Goal: Information Seeking & Learning: Find contact information

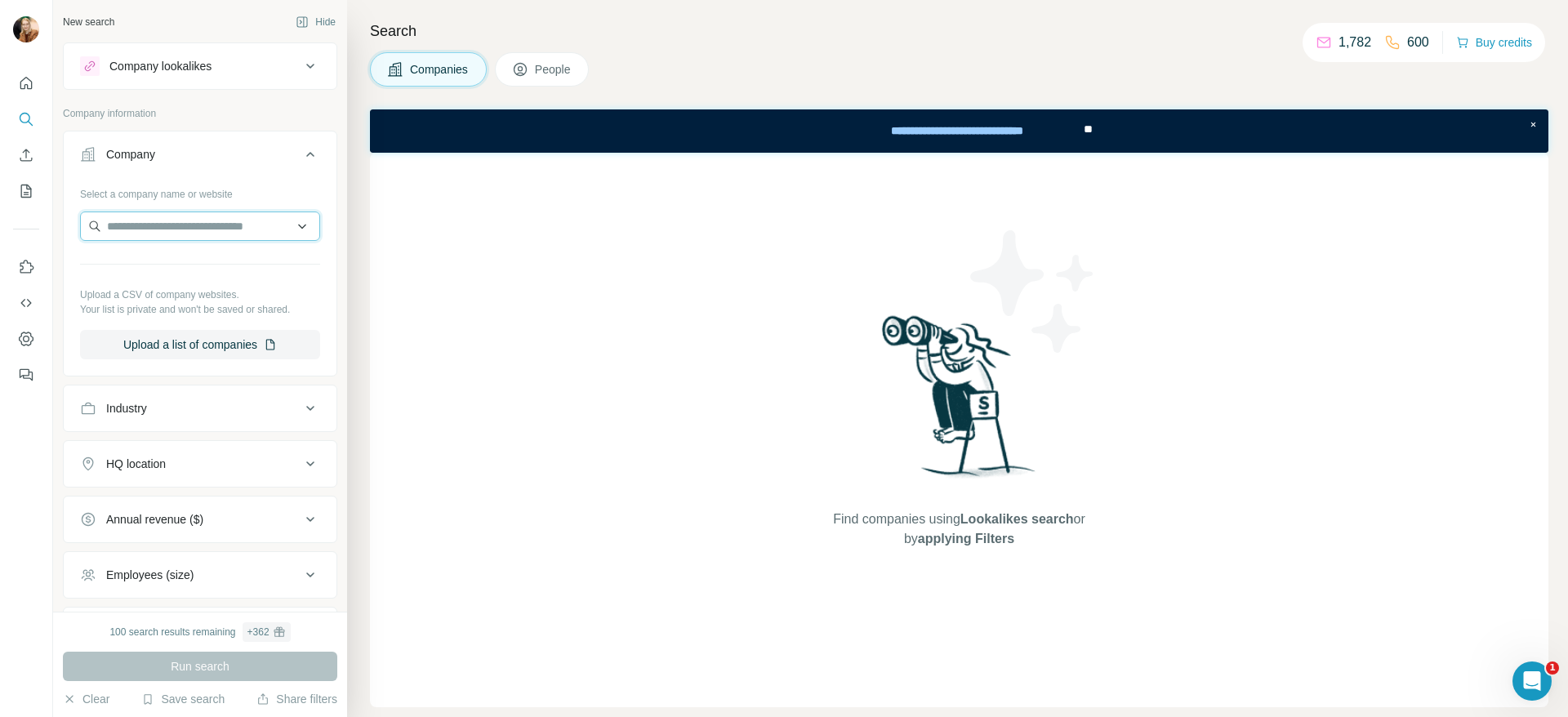
click at [201, 225] on input "text" at bounding box center [200, 225] width 240 height 29
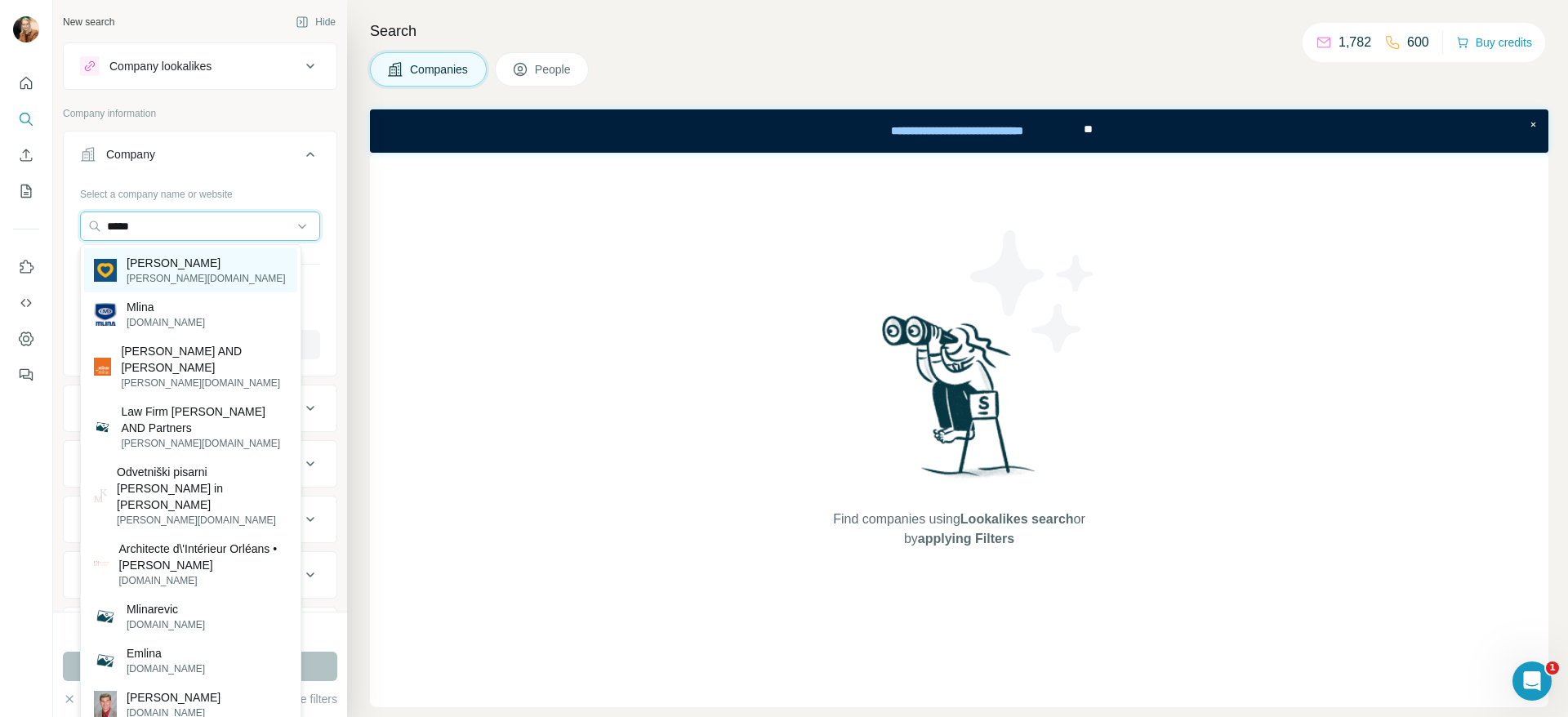
type input "*****"
click at [180, 269] on div "[PERSON_NAME] [PERSON_NAME][DOMAIN_NAME]" at bounding box center [191, 270] width 213 height 44
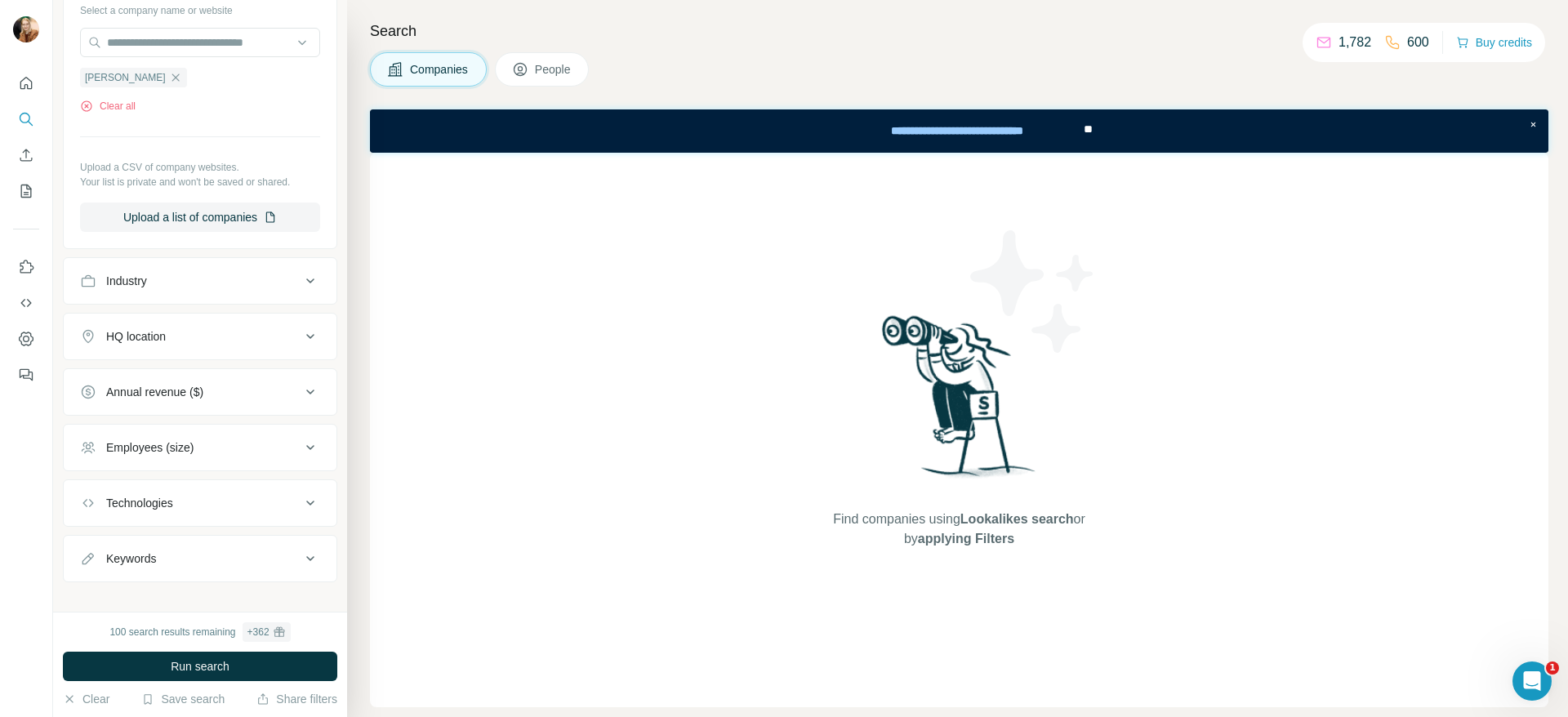
scroll to position [216, 0]
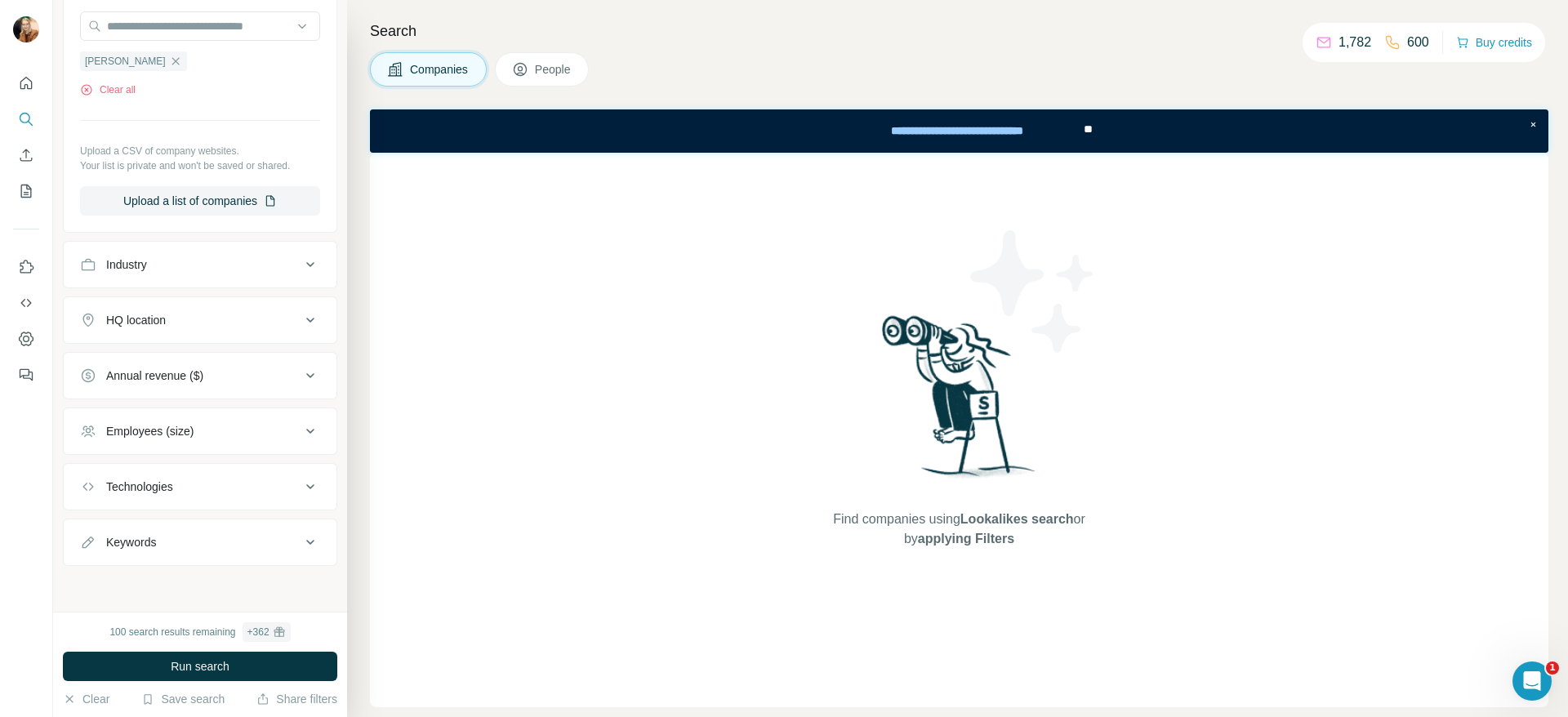
click at [528, 55] on button "People" at bounding box center [542, 69] width 95 height 34
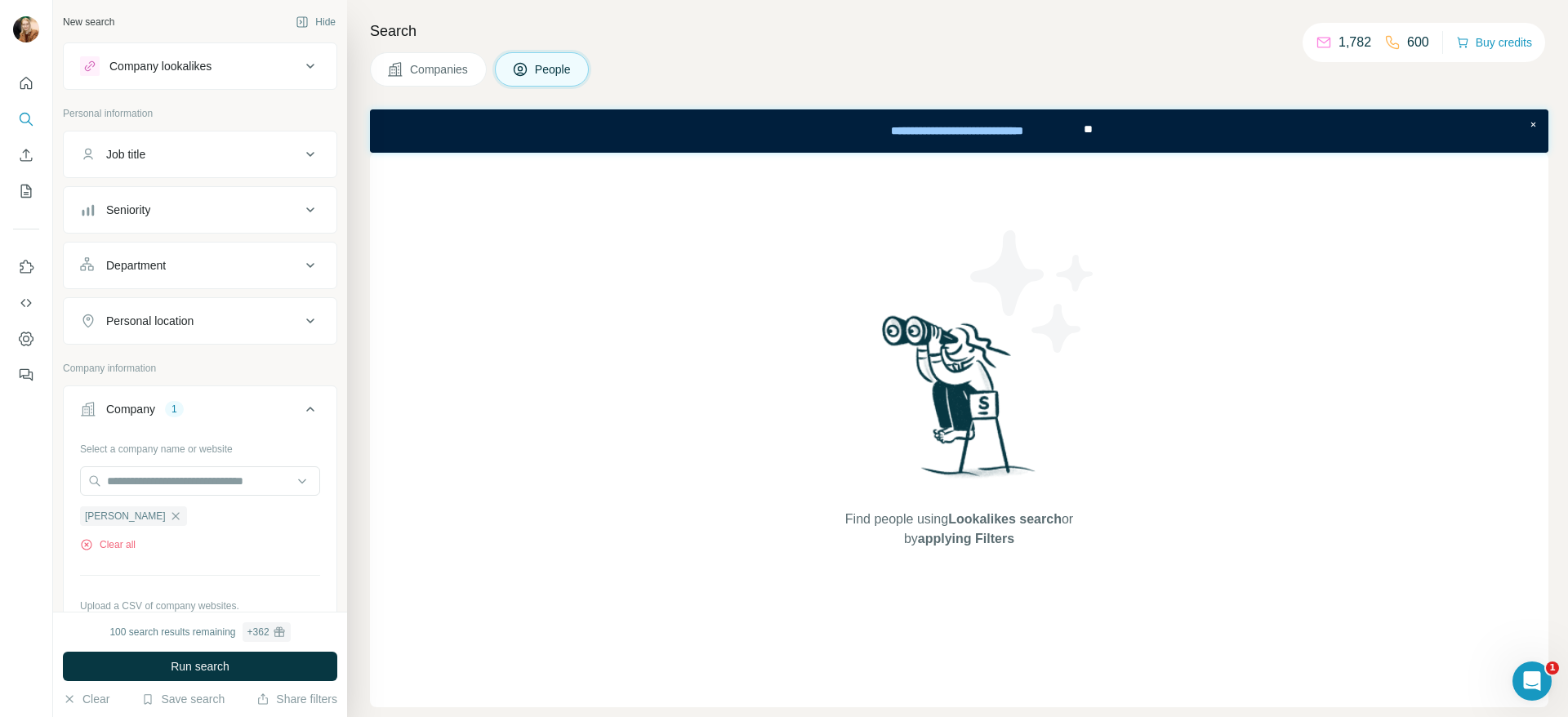
click at [301, 257] on icon at bounding box center [311, 265] width 19 height 19
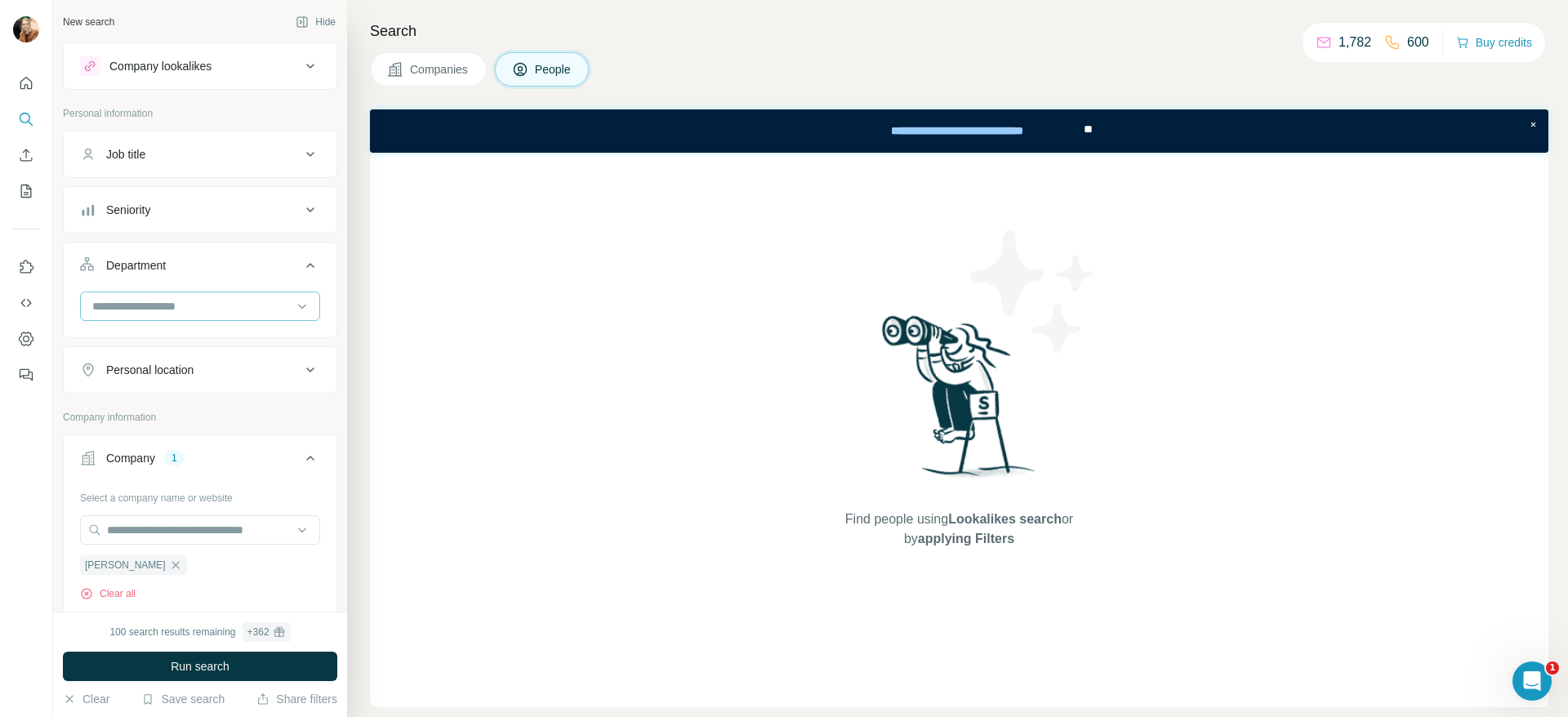
click at [215, 309] on input at bounding box center [191, 306] width 201 height 18
drag, startPoint x: 209, startPoint y: 391, endPoint x: 179, endPoint y: 375, distance: 34.0
click at [179, 375] on div "Accounting and Finance Board Business Support Customer Relations Design Editori…" at bounding box center [190, 386] width 221 height 126
click at [179, 375] on div "Personal location" at bounding box center [150, 369] width 87 height 17
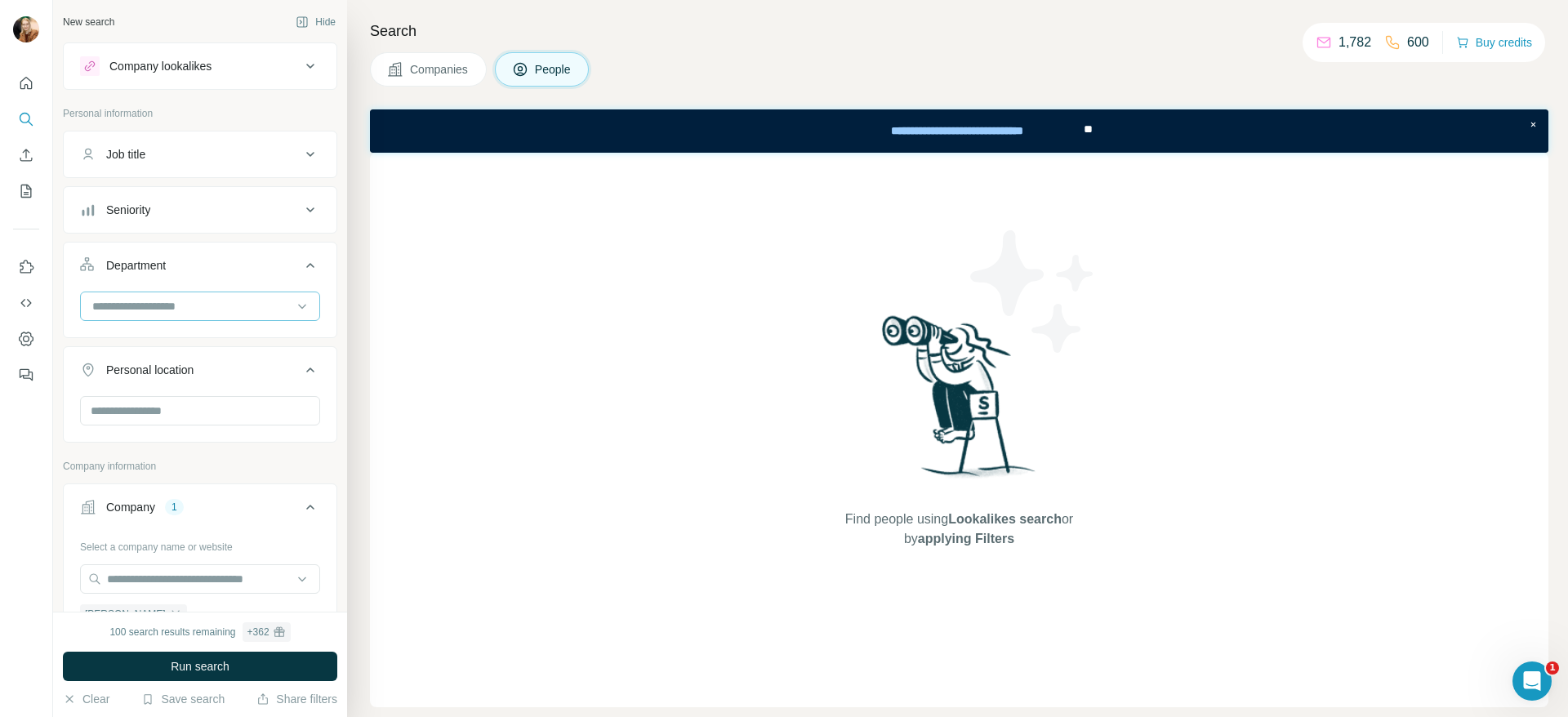
click at [231, 304] on input at bounding box center [191, 306] width 201 height 18
click at [210, 385] on div "Engineering" at bounding box center [191, 371] width 213 height 29
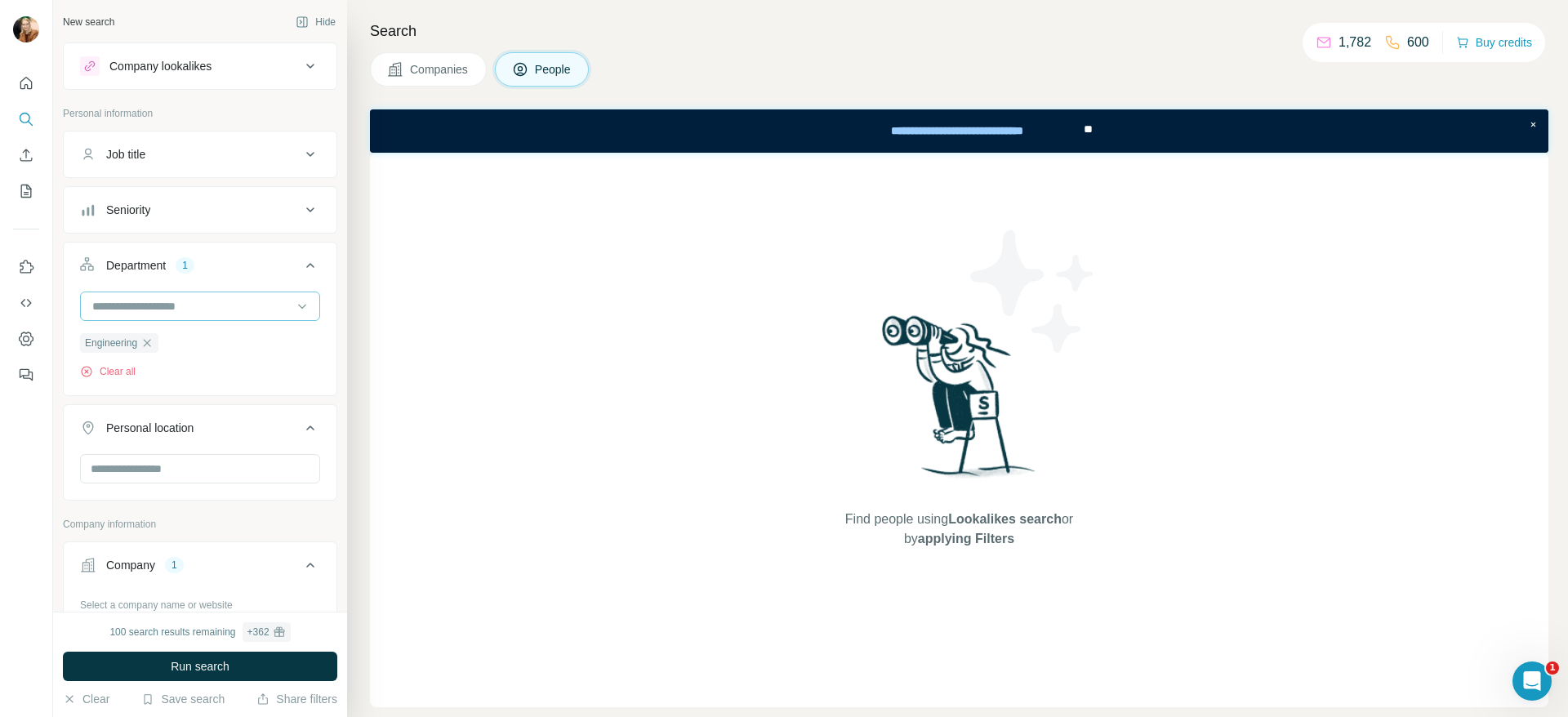
click at [225, 307] on input at bounding box center [191, 306] width 201 height 18
click at [196, 338] on div "Product" at bounding box center [191, 342] width 194 height 17
click at [244, 310] on input at bounding box center [191, 306] width 201 height 18
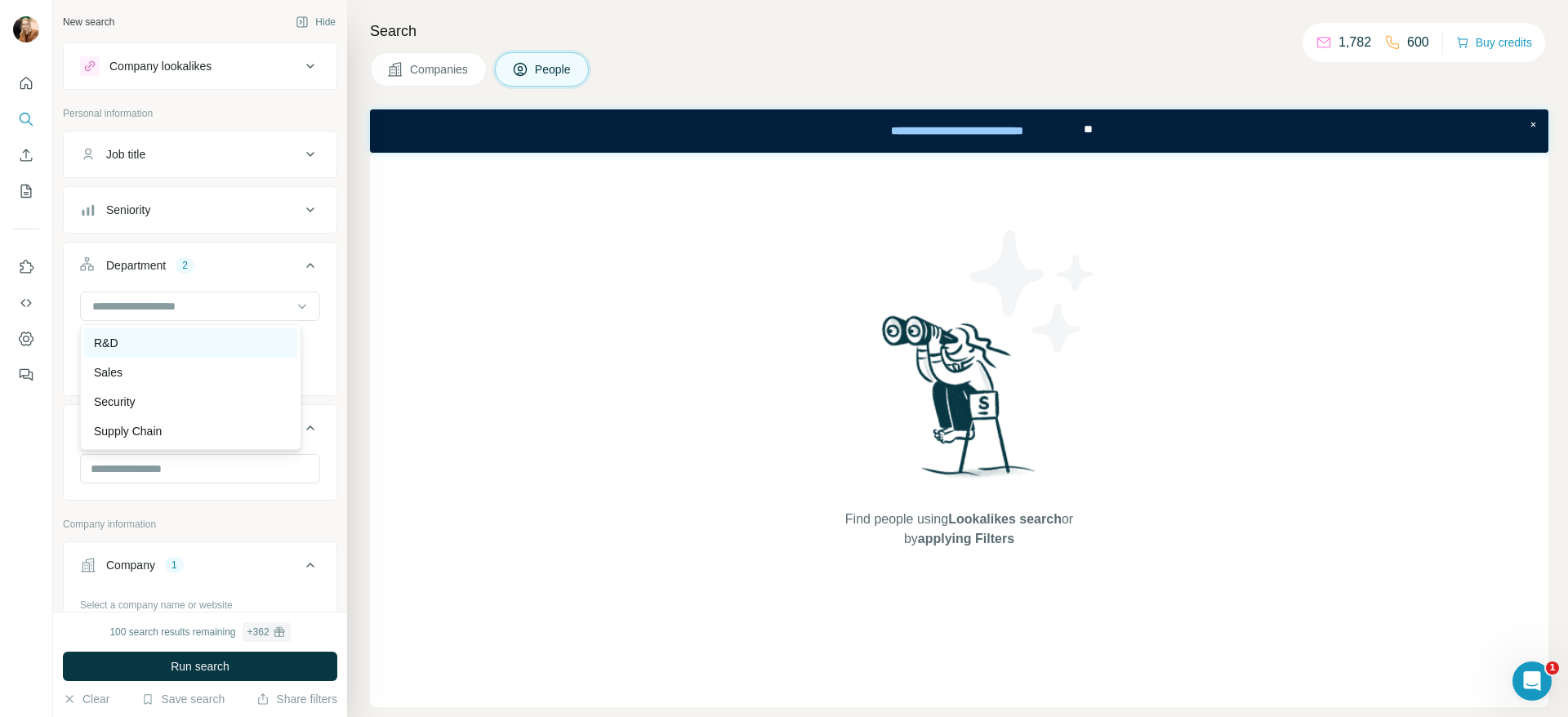
click at [172, 334] on div "R&D" at bounding box center [191, 342] width 194 height 17
click at [213, 297] on input at bounding box center [191, 306] width 201 height 18
type input "*"
click at [407, 345] on div "Find people using Lookalikes search or by applying Filters" at bounding box center [958, 430] width 1178 height 554
click at [265, 673] on button "Run search" at bounding box center [200, 666] width 275 height 29
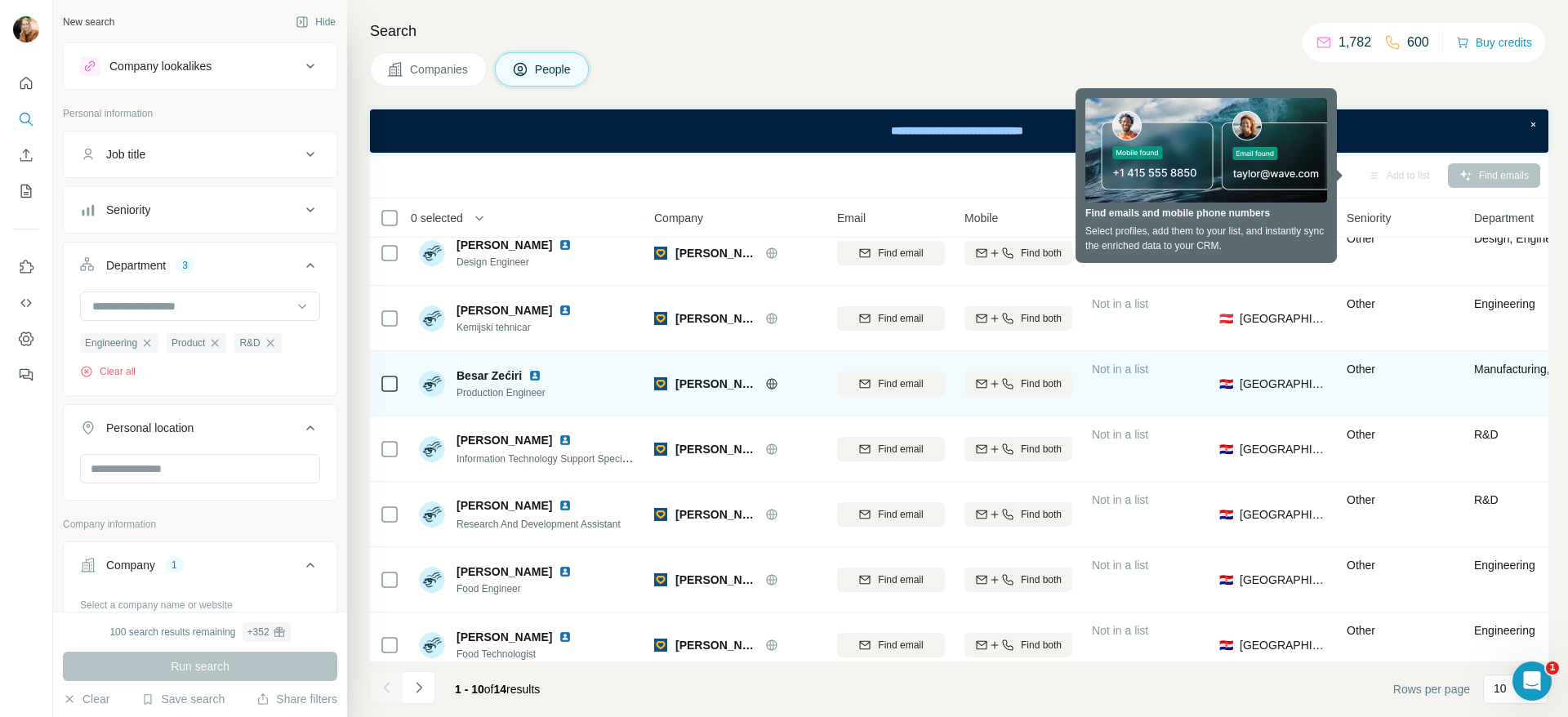
scroll to position [242, 0]
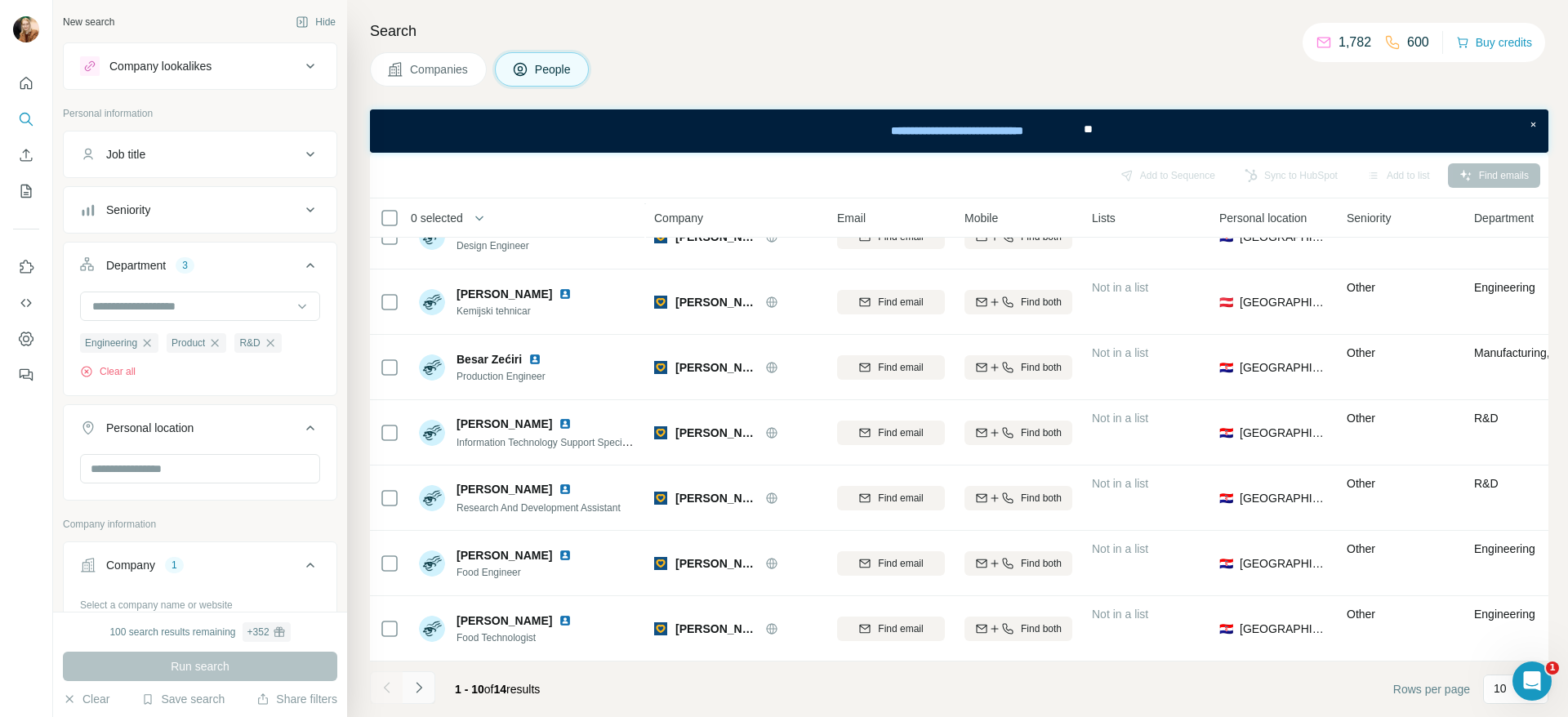
click at [424, 688] on icon "Navigate to next page" at bounding box center [419, 687] width 17 height 17
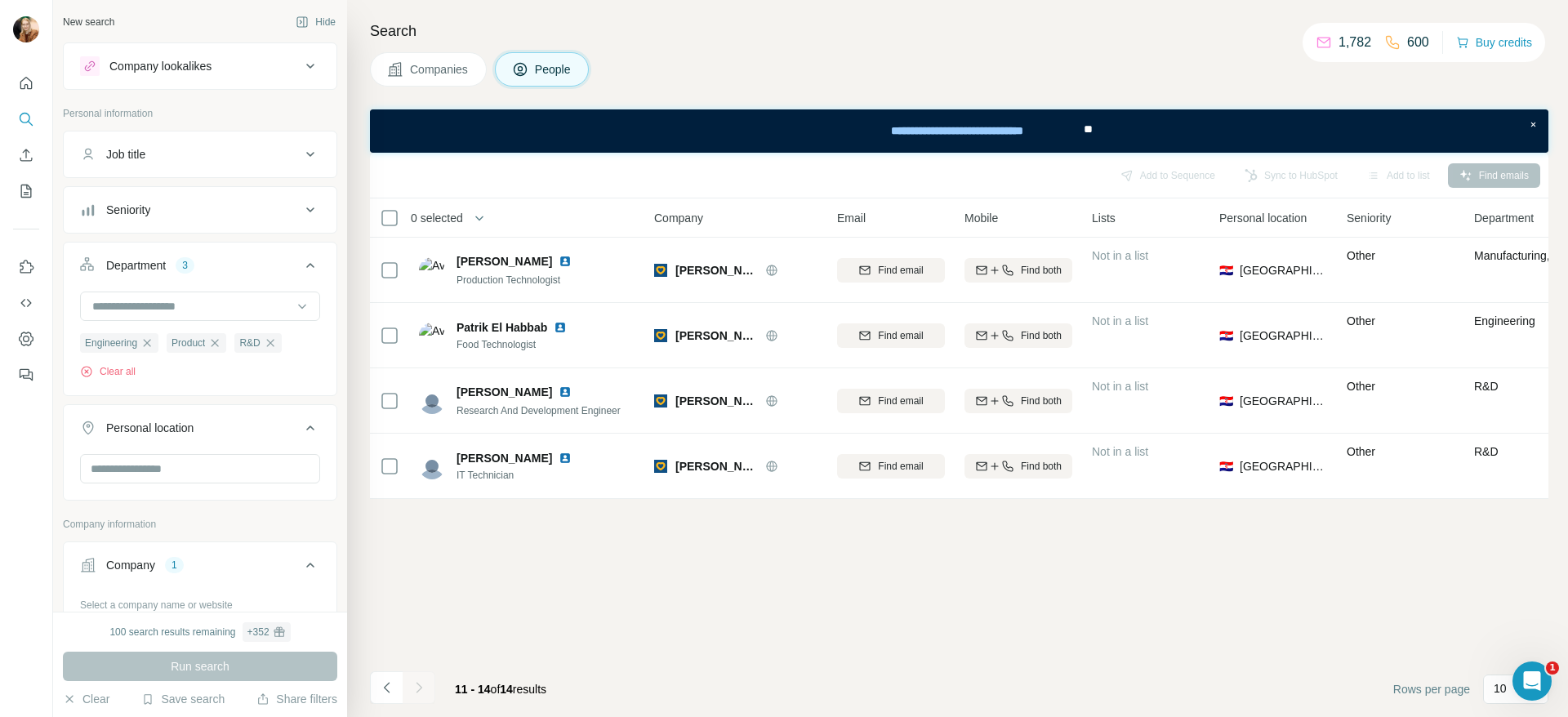
scroll to position [0, 0]
click at [392, 687] on icon "Navigate to previous page" at bounding box center [387, 687] width 17 height 17
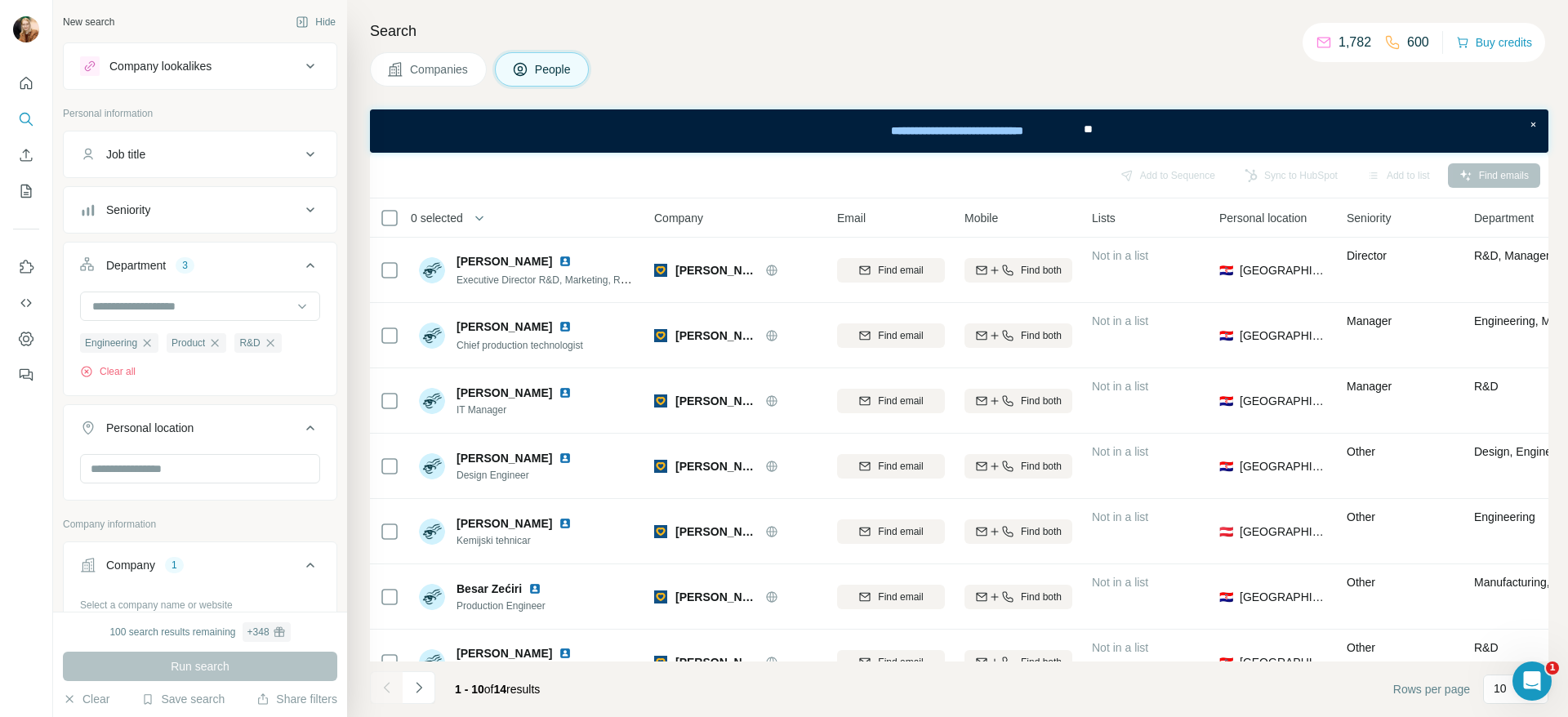
scroll to position [331, 0]
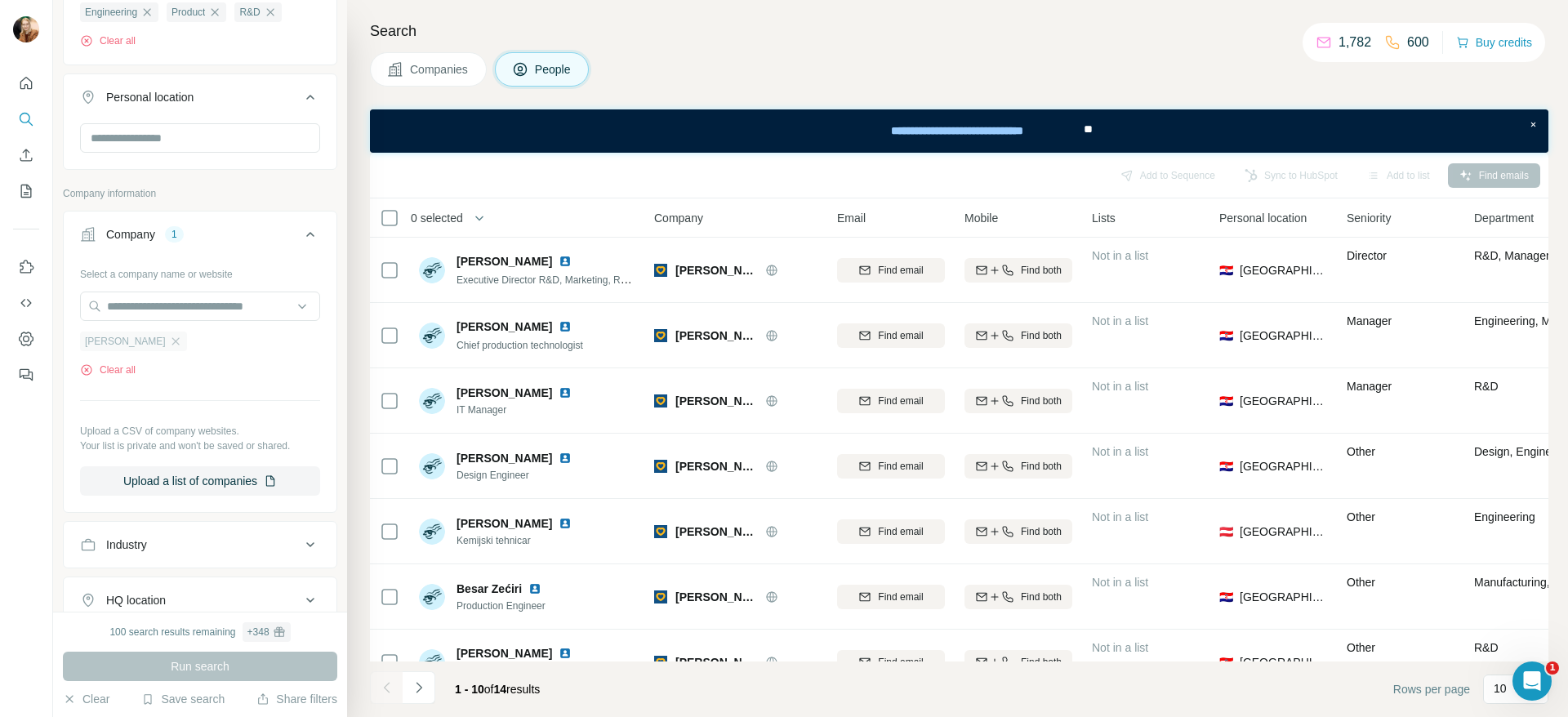
click at [123, 334] on div "[PERSON_NAME]" at bounding box center [134, 341] width 107 height 19
click at [169, 343] on icon "button" at bounding box center [175, 340] width 13 height 13
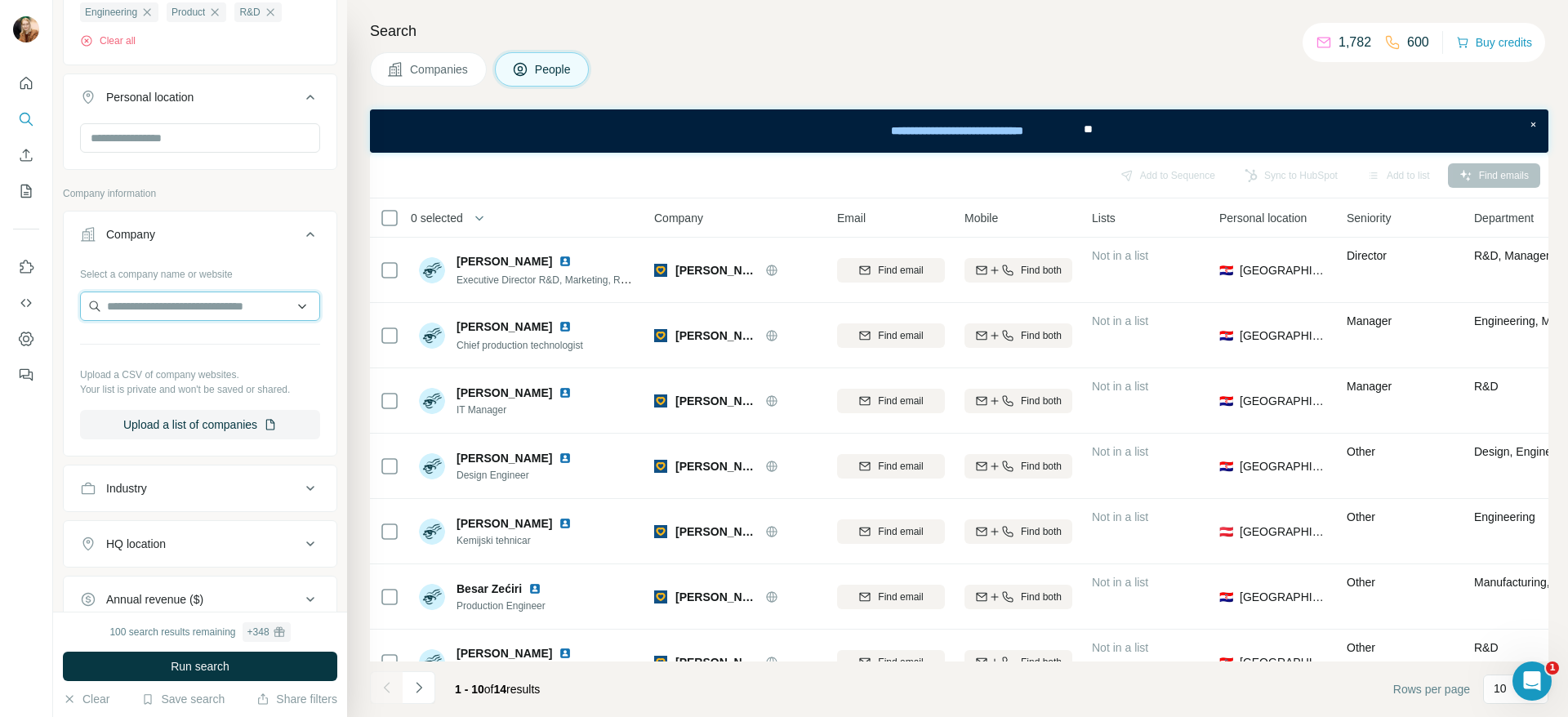
click at [135, 313] on input "text" at bounding box center [200, 305] width 240 height 29
paste input "**********"
type input "**********"
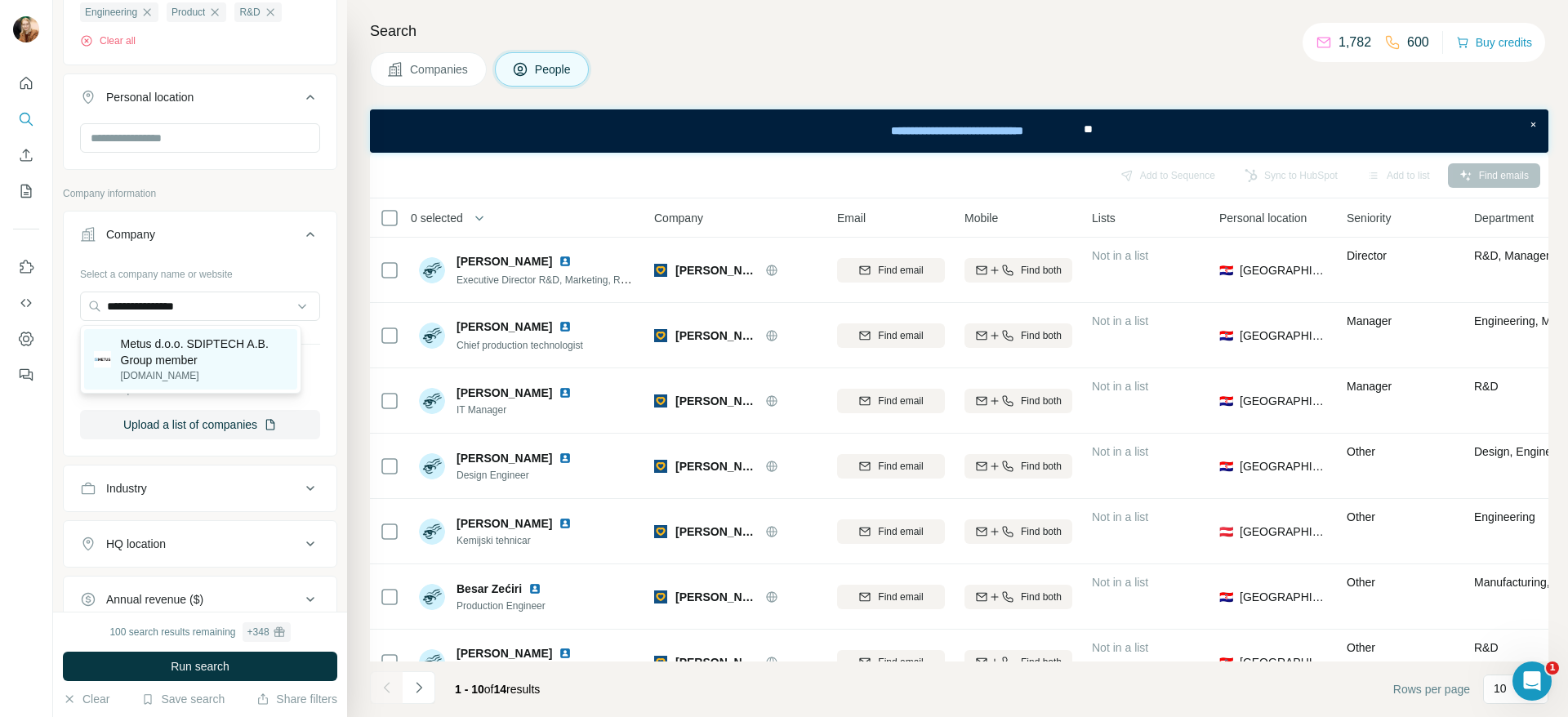
click at [192, 353] on p "Metus d.o.o. SDIPTECH A.B. Group member" at bounding box center [204, 351] width 167 height 33
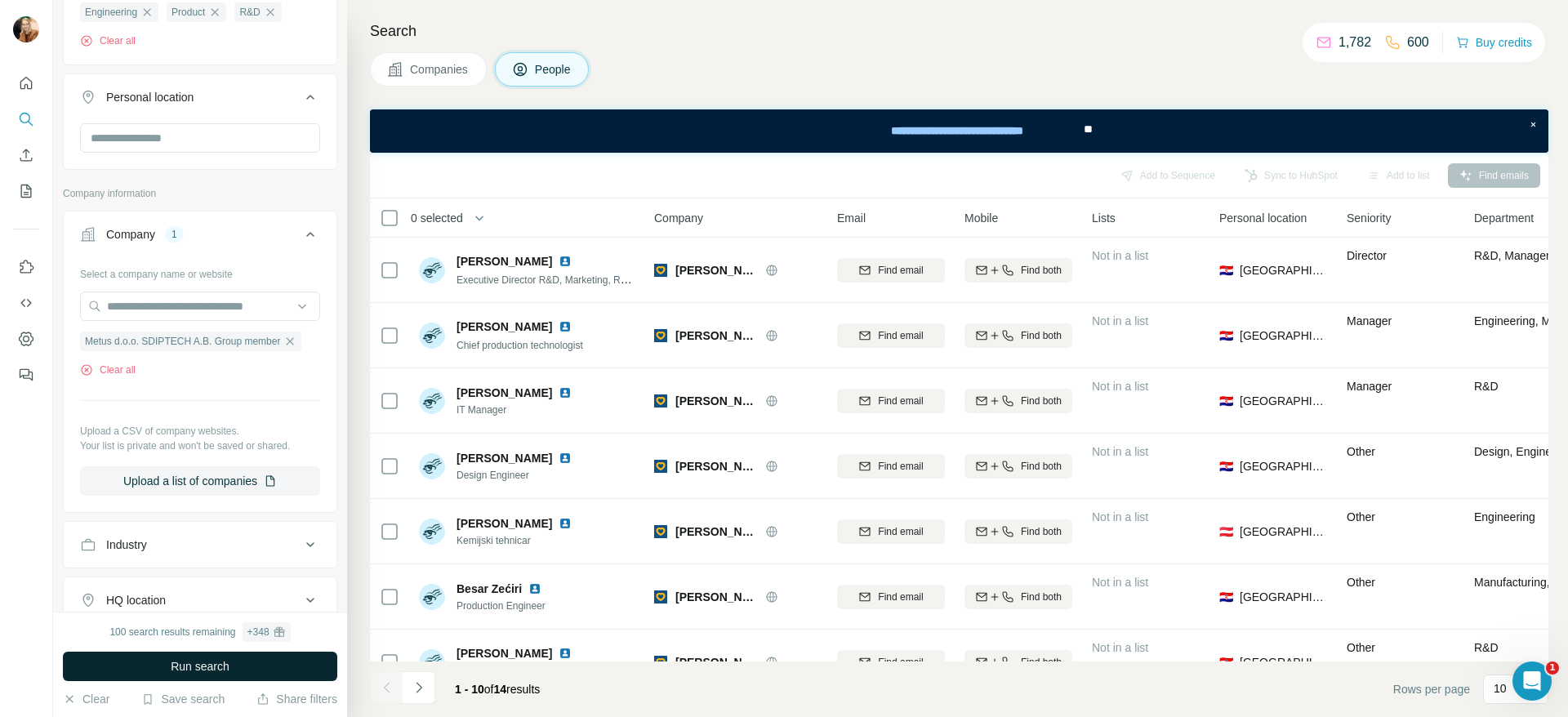
click at [210, 672] on span "Run search" at bounding box center [200, 666] width 59 height 17
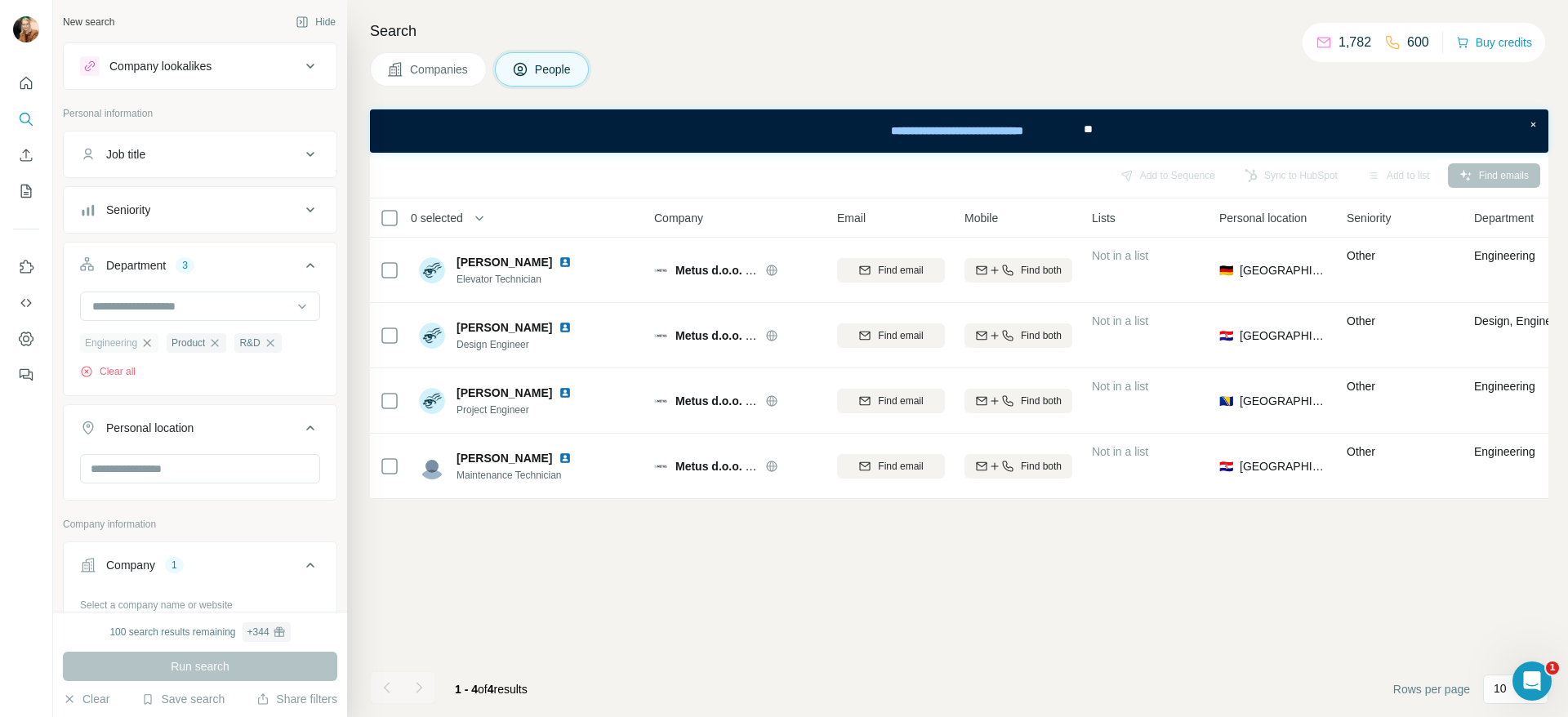
click at [153, 345] on icon "button" at bounding box center [147, 342] width 13 height 13
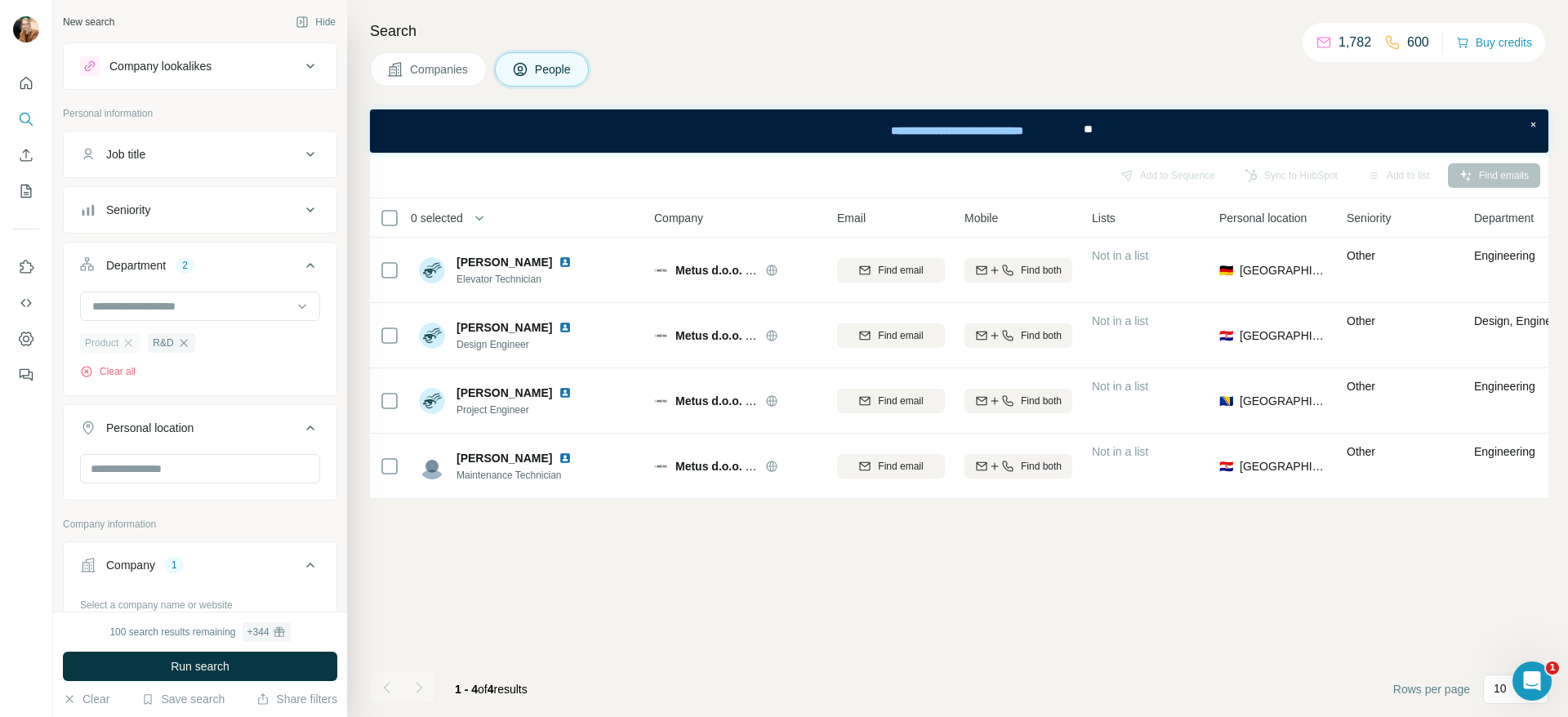
click at [140, 343] on div "Product" at bounding box center [110, 343] width 60 height 19
click at [99, 375] on button "Clear all" at bounding box center [107, 371] width 55 height 15
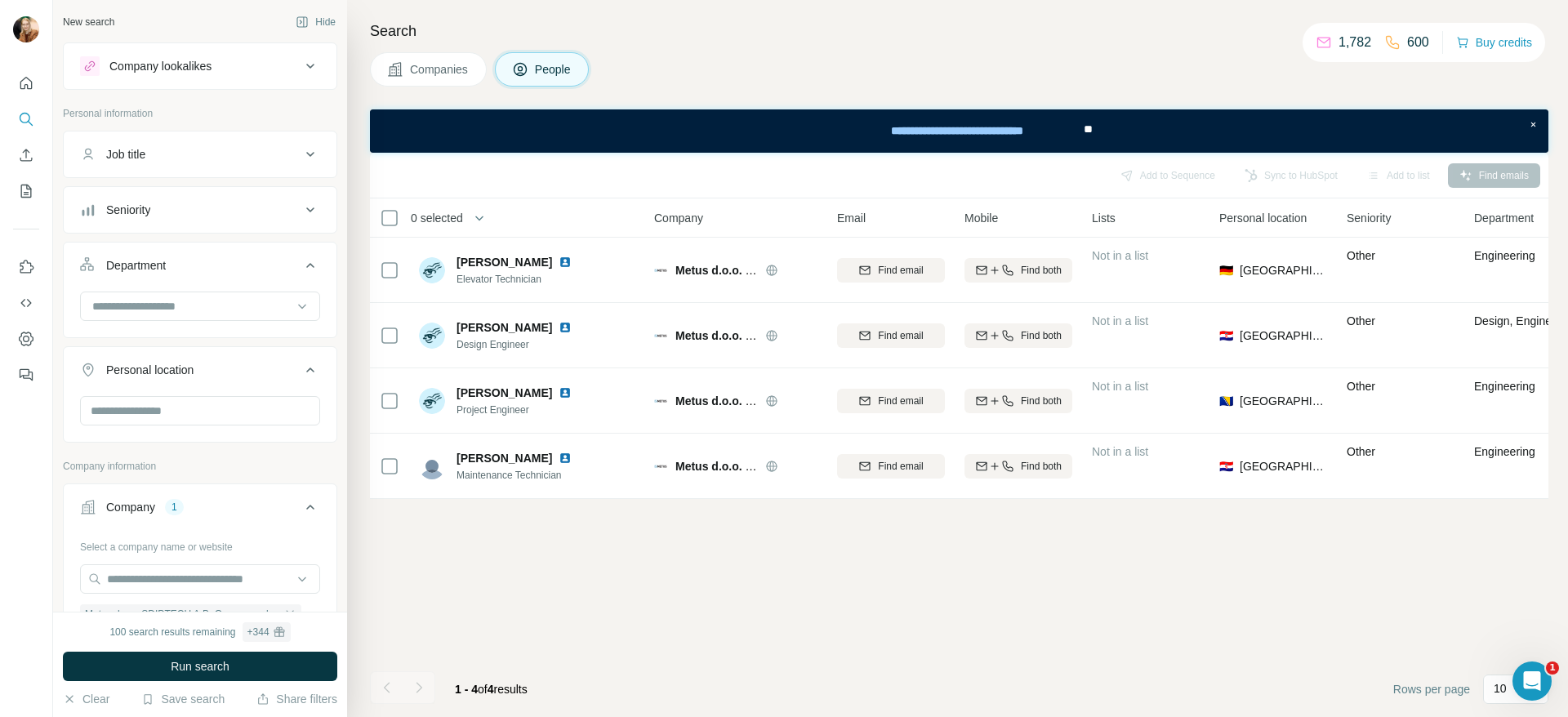
click at [249, 205] on div "Seniority" at bounding box center [190, 209] width 221 height 17
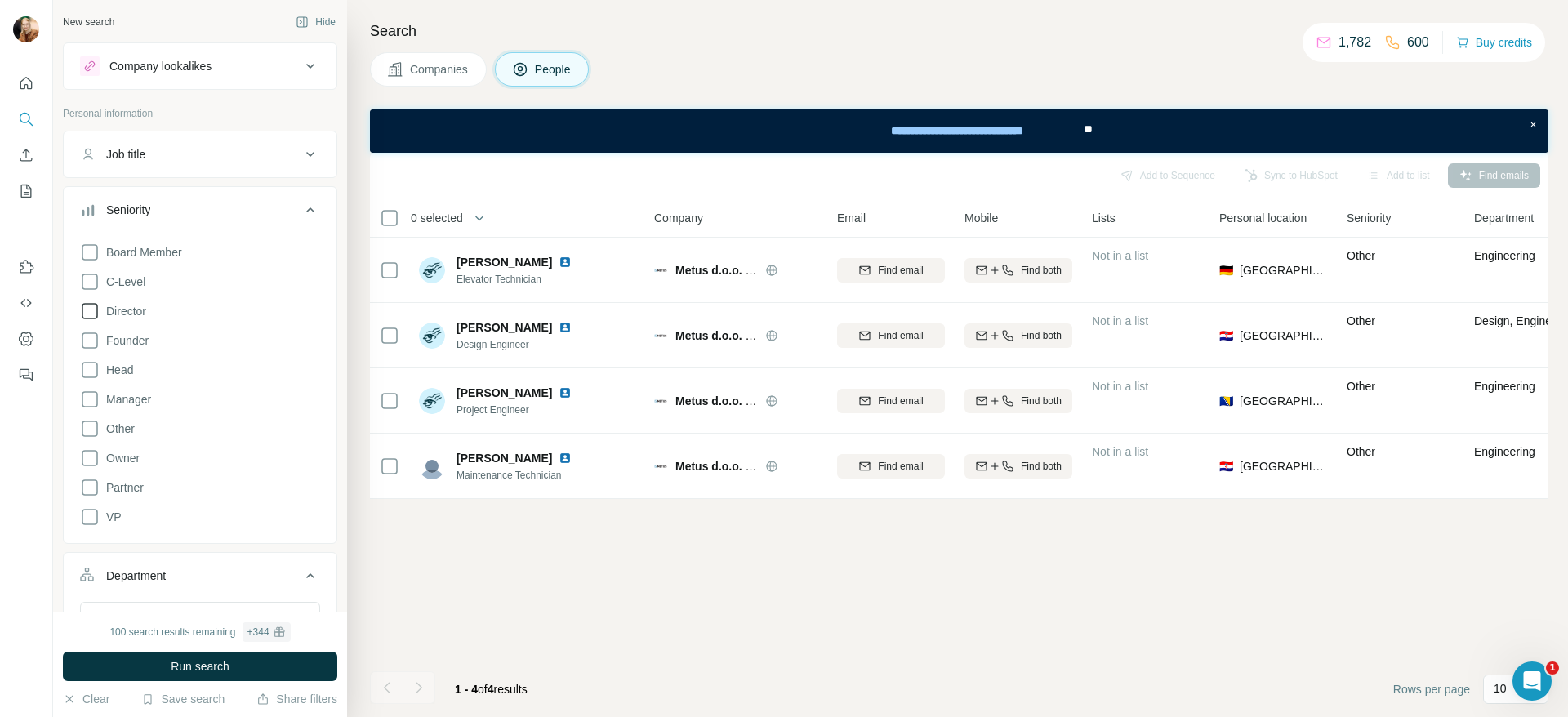
click at [84, 312] on icon at bounding box center [90, 311] width 19 height 19
click at [89, 282] on icon at bounding box center [90, 282] width 19 height 19
click at [85, 375] on icon at bounding box center [90, 369] width 19 height 19
click at [88, 403] on icon at bounding box center [90, 399] width 19 height 19
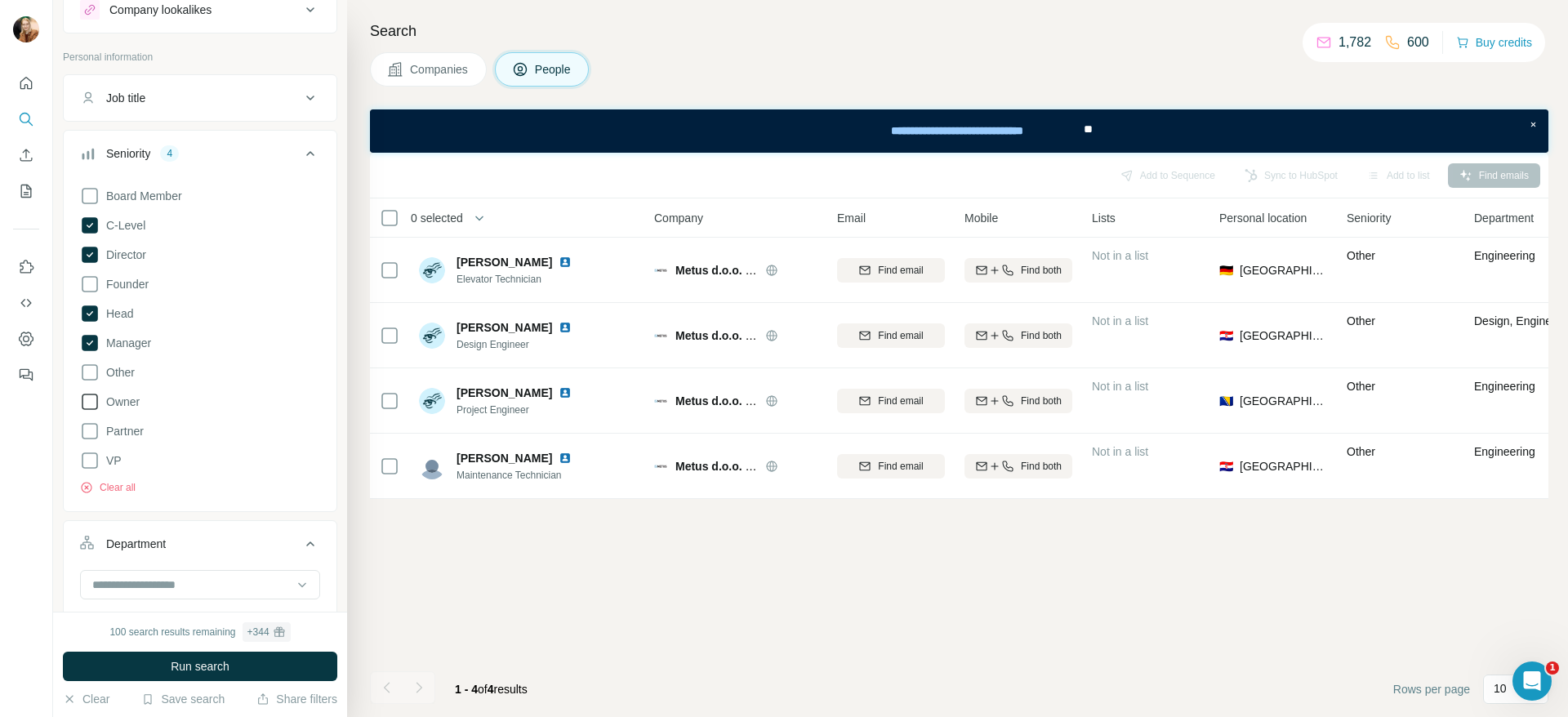
scroll to position [61, 0]
click at [197, 664] on span "Run search" at bounding box center [200, 666] width 59 height 17
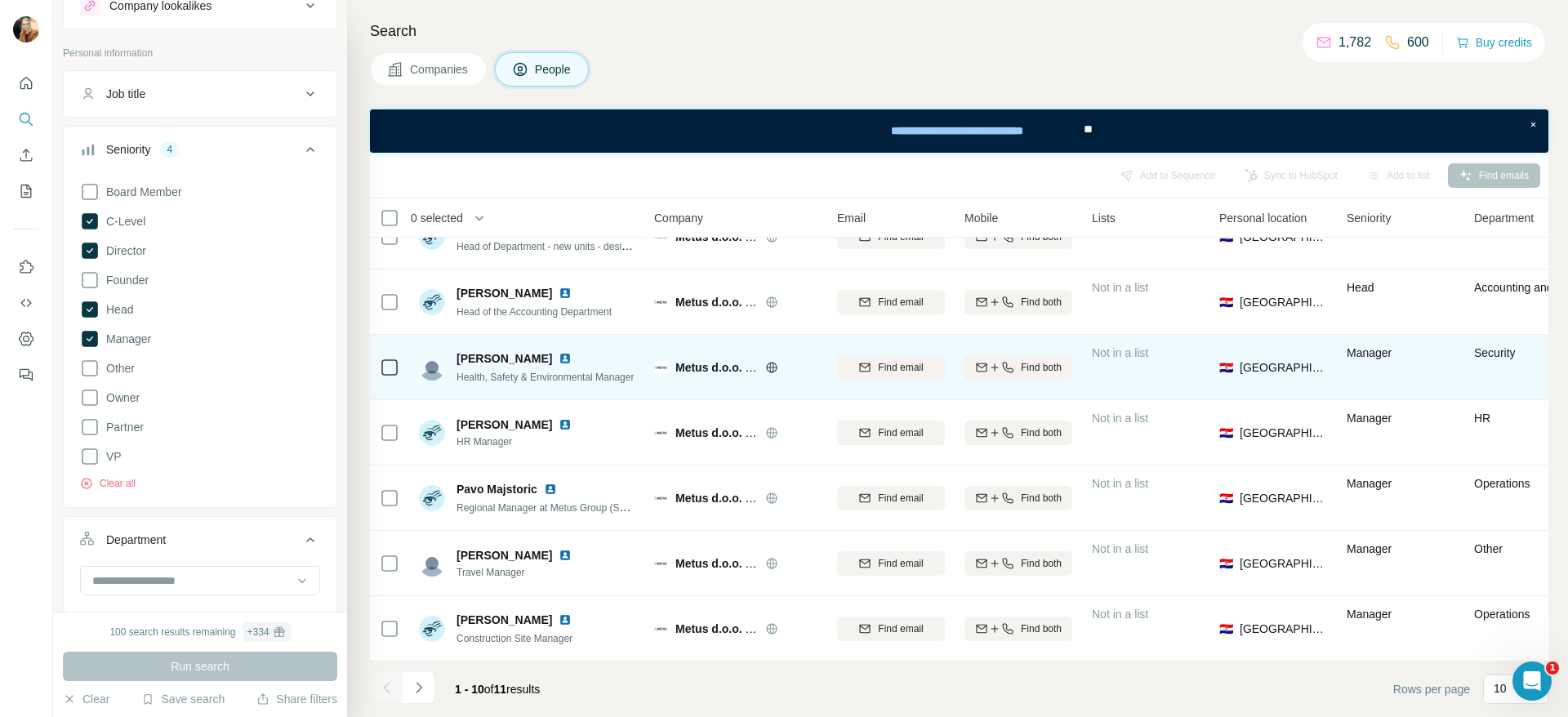
scroll to position [242, 0]
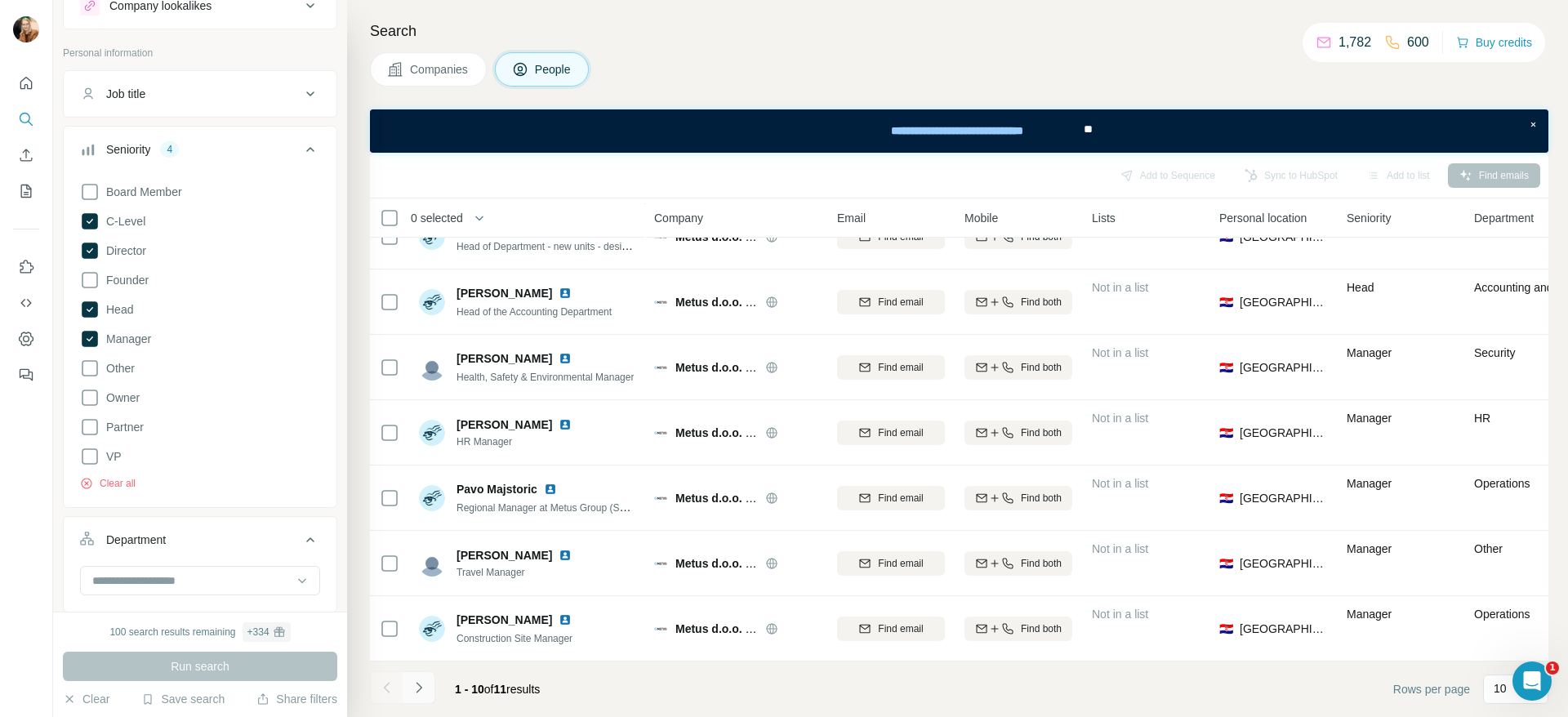
click at [421, 691] on icon "Navigate to next page" at bounding box center [419, 687] width 17 height 17
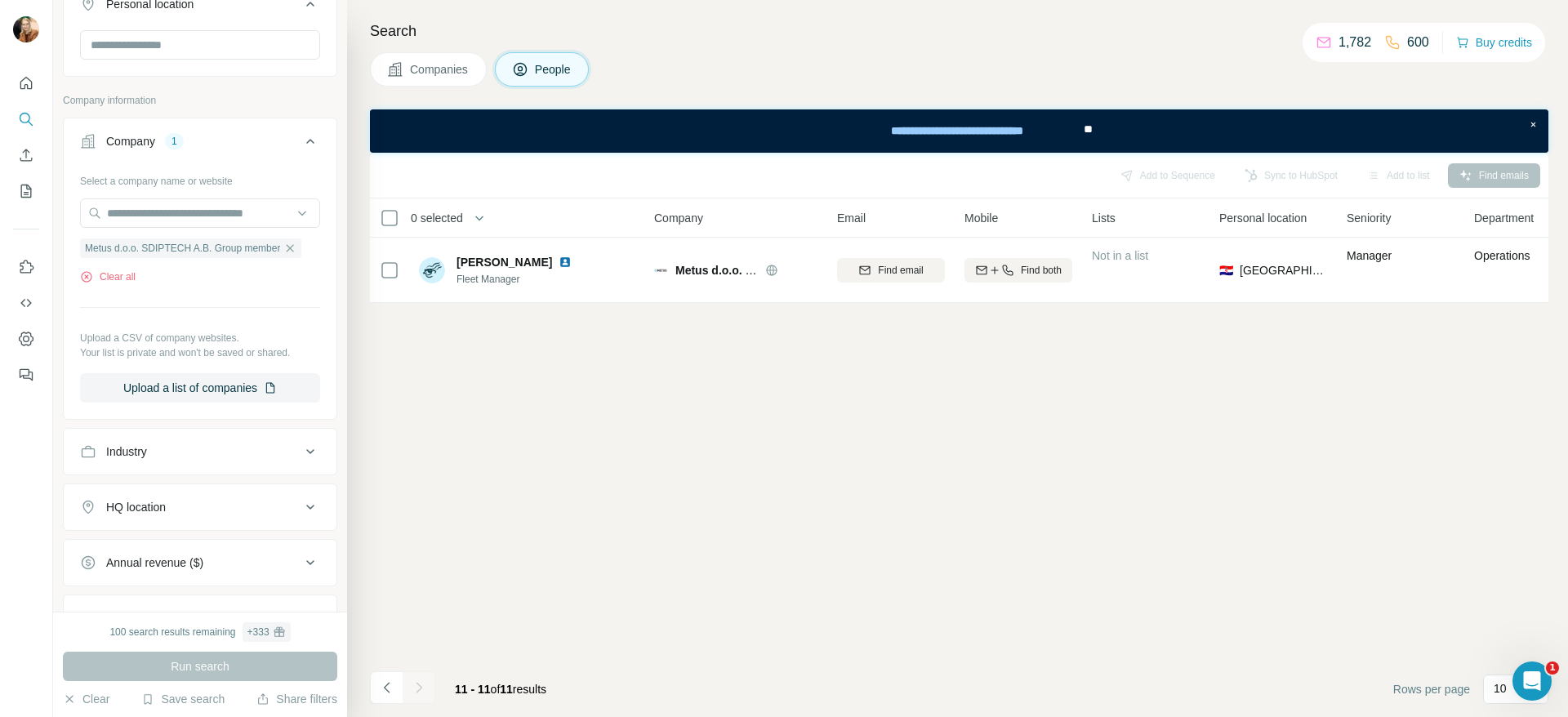
scroll to position [702, 0]
click at [282, 245] on div "Metus d.o.o. SDIPTECH A.B. Group member" at bounding box center [190, 246] width 221 height 19
click at [167, 216] on input "text" at bounding box center [200, 211] width 240 height 29
paste input "**********"
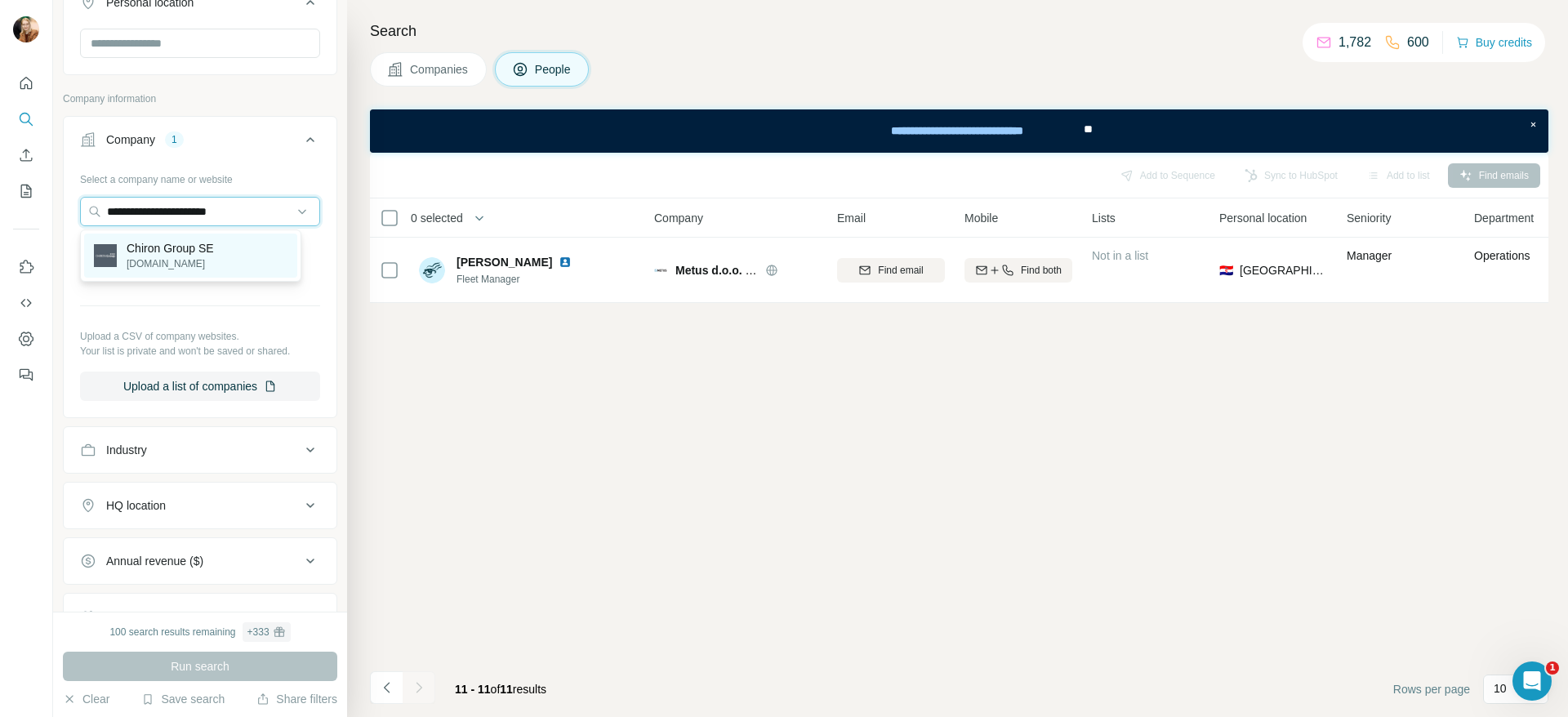
type input "**********"
click at [194, 245] on p "Chiron Group SE" at bounding box center [170, 248] width 87 height 17
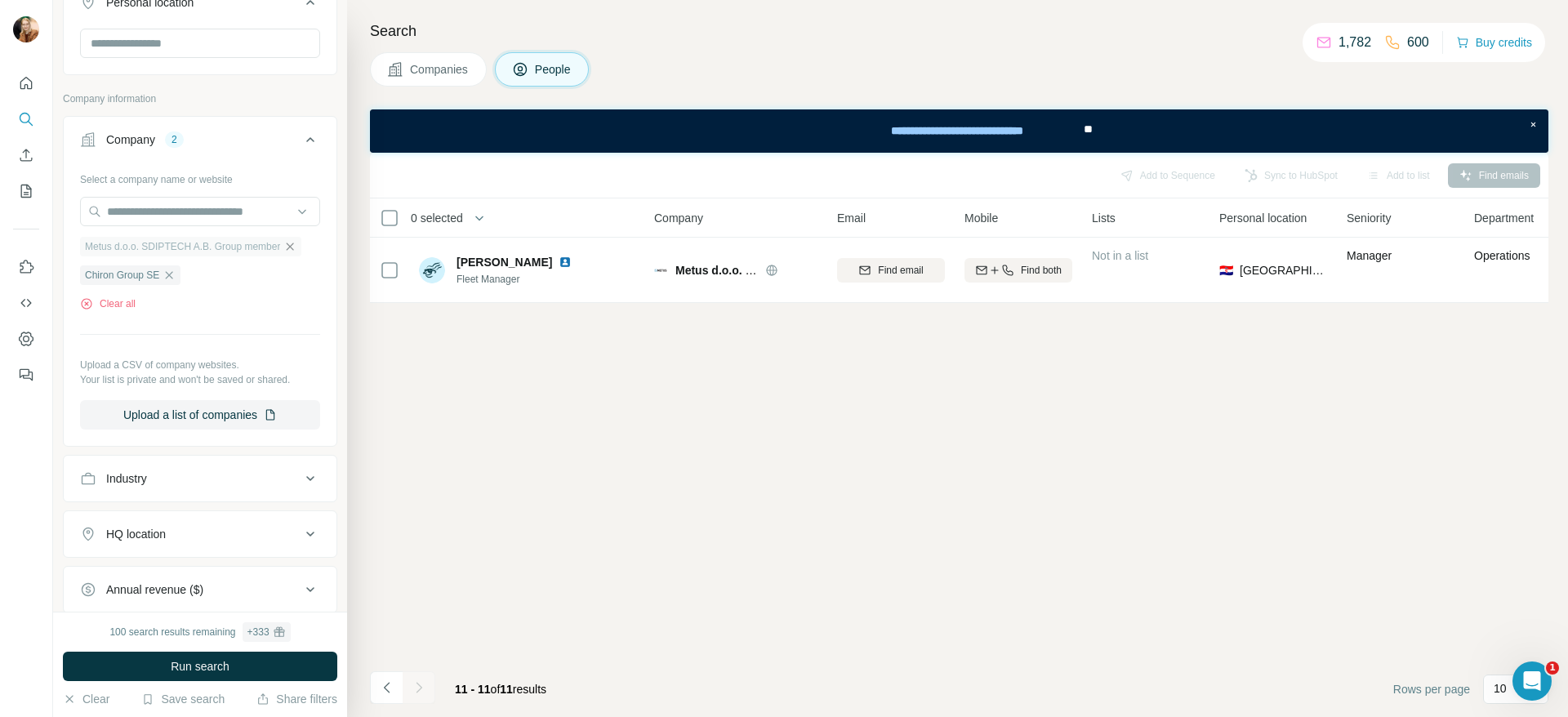
click at [293, 246] on icon "button" at bounding box center [289, 246] width 13 height 13
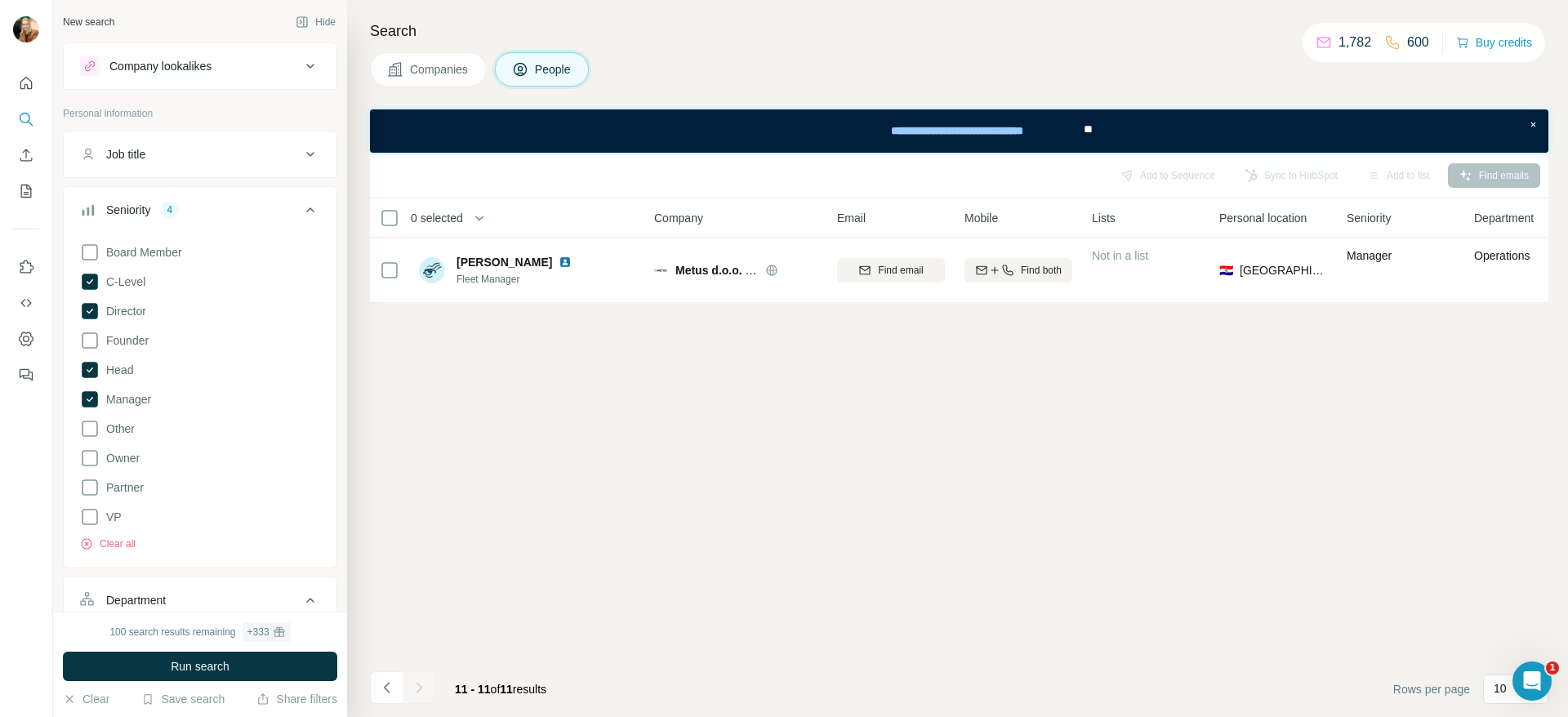
scroll to position [193, 0]
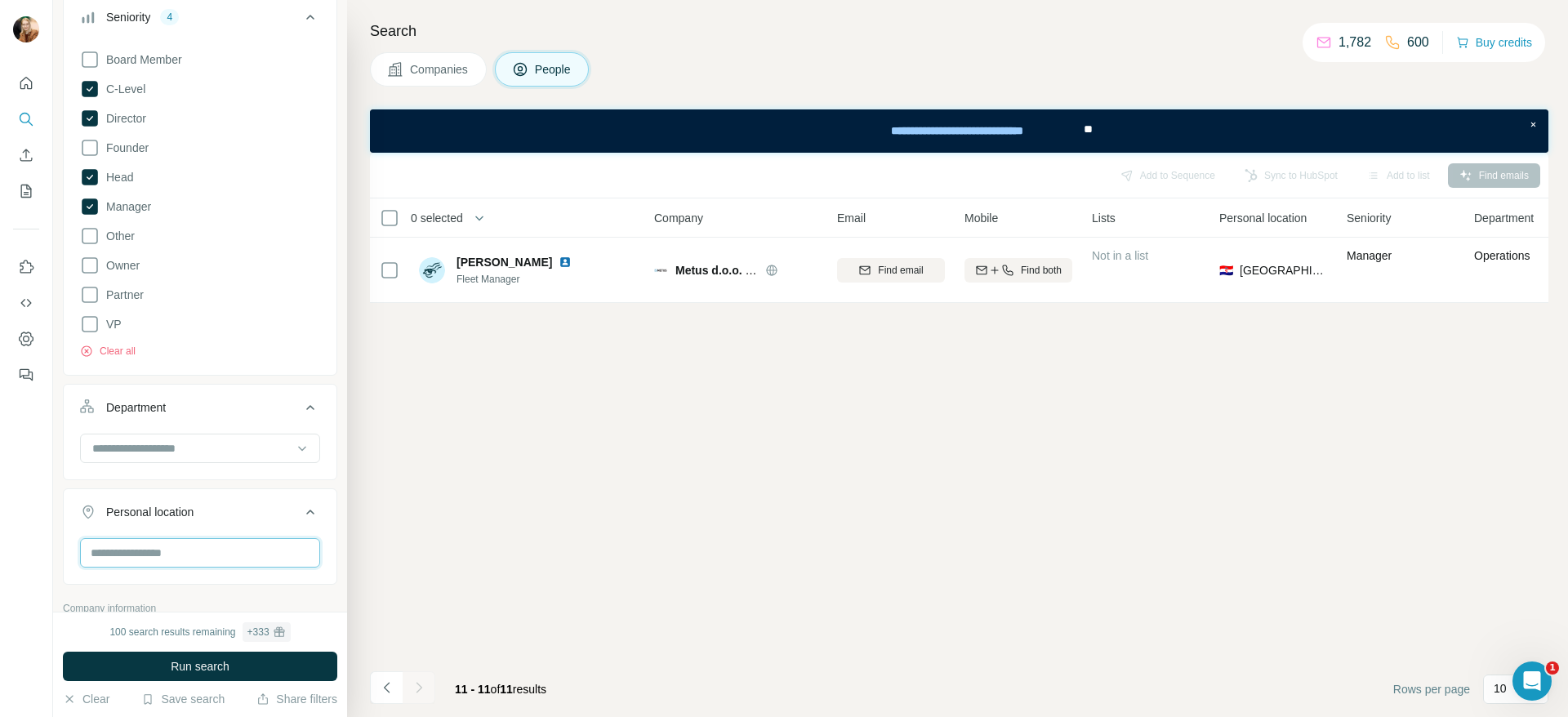
click at [245, 564] on input "text" at bounding box center [200, 552] width 240 height 29
type input "*******"
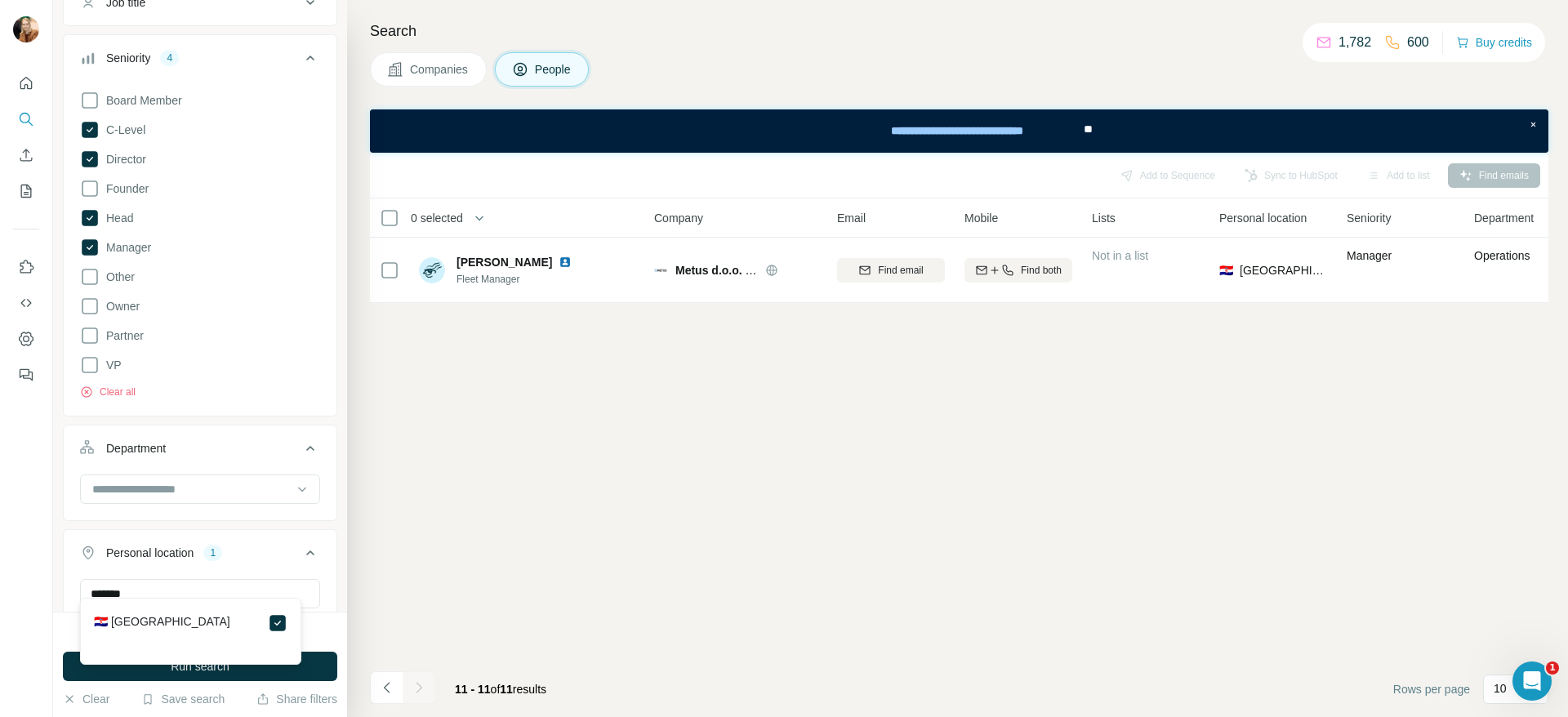
scroll to position [151, 0]
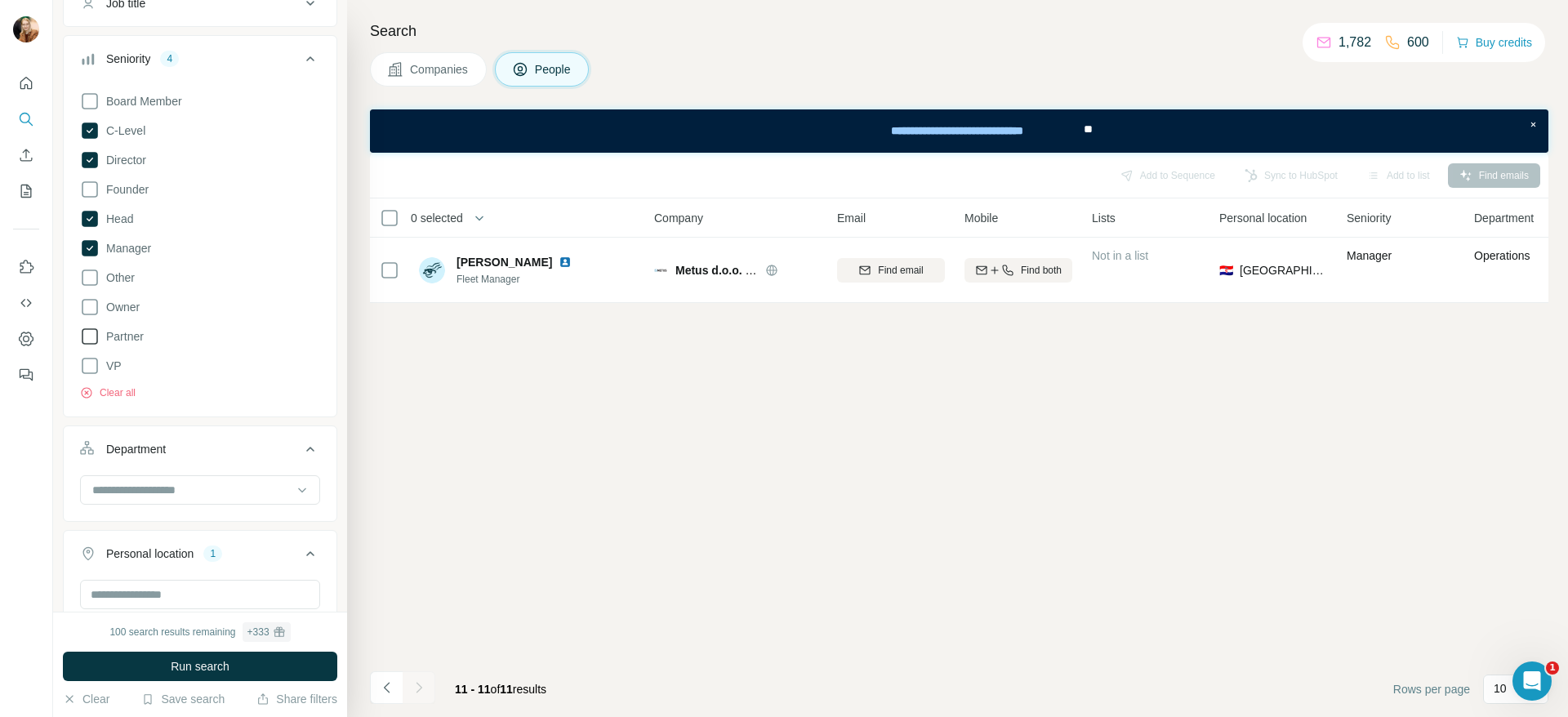
click at [92, 333] on icon at bounding box center [90, 336] width 19 height 19
click at [89, 369] on icon at bounding box center [90, 366] width 19 height 19
click at [157, 668] on button "Run search" at bounding box center [200, 666] width 275 height 29
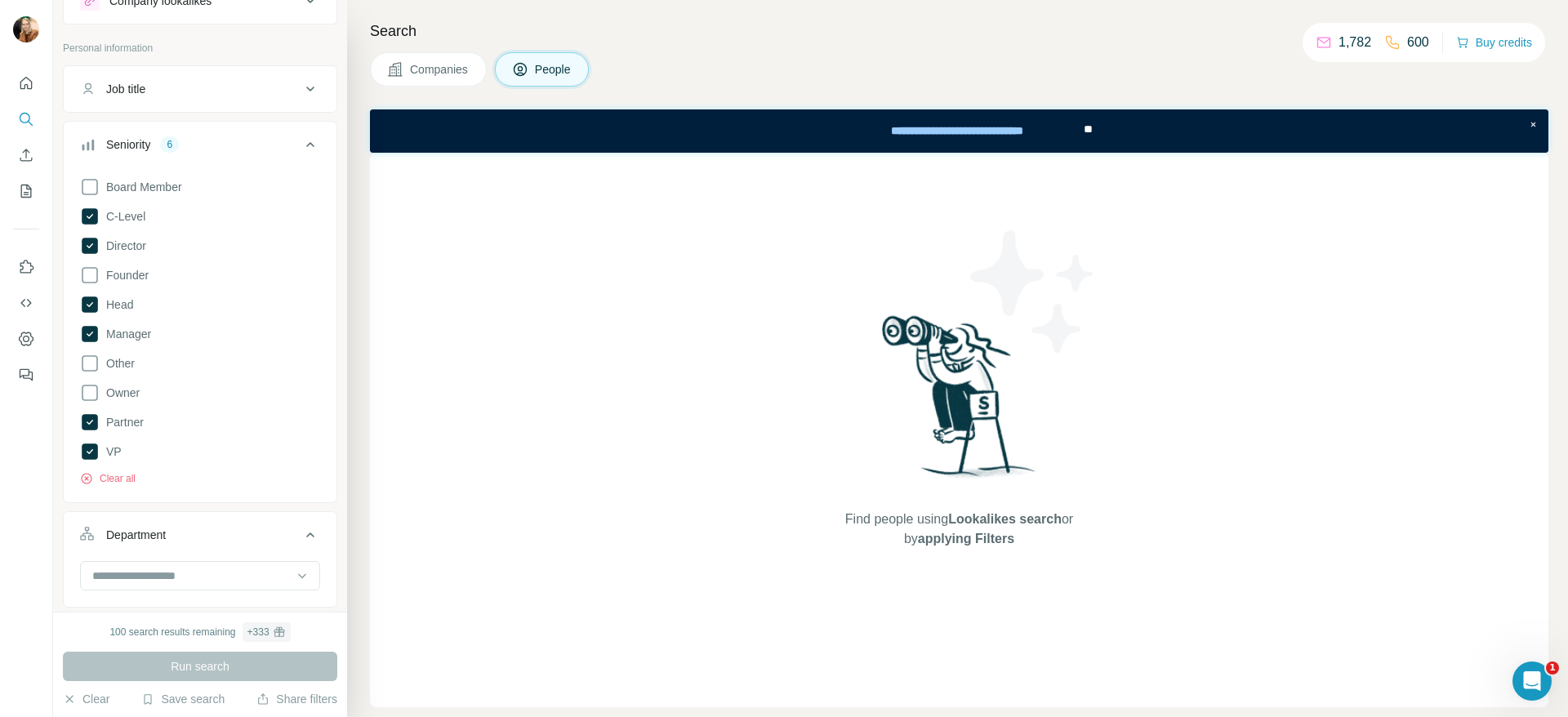
scroll to position [36, 0]
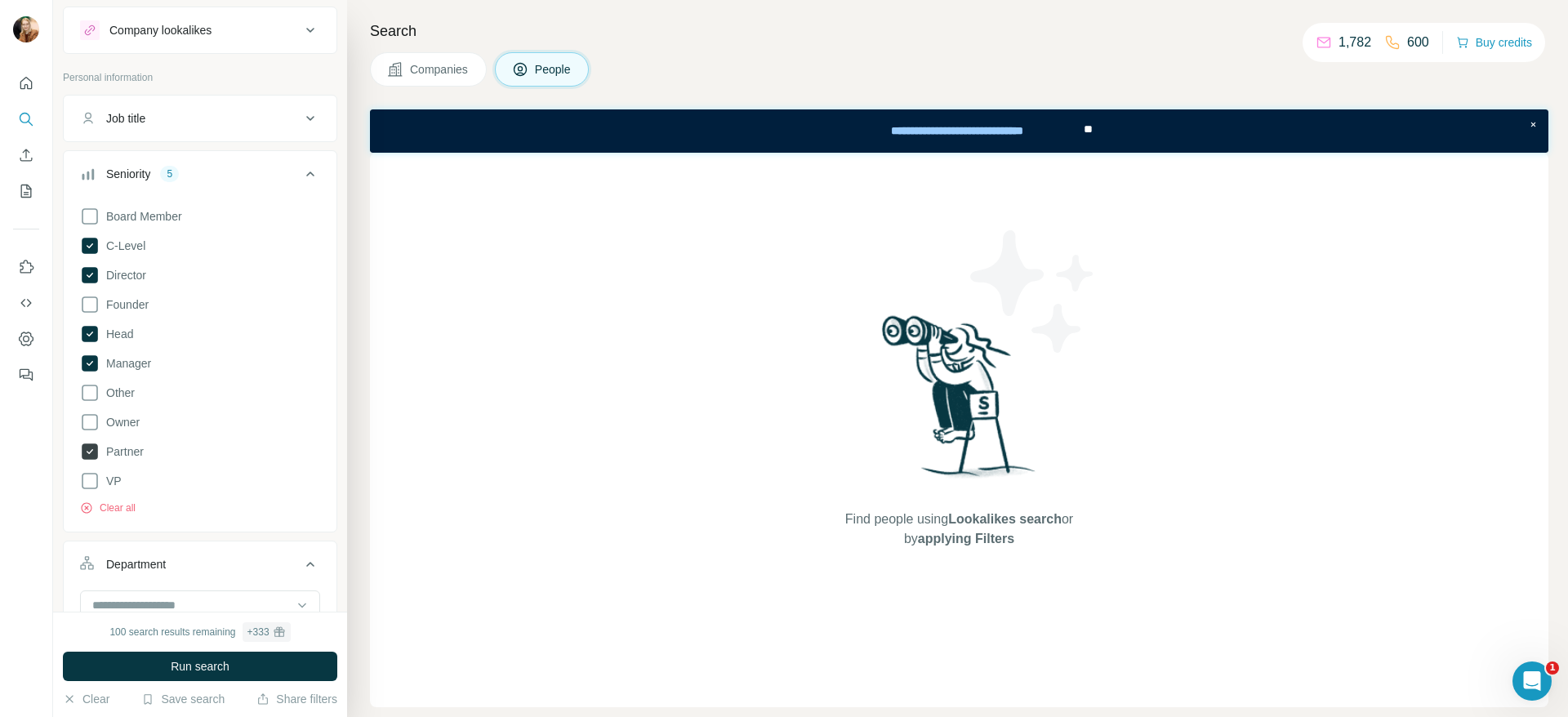
click at [94, 450] on icon at bounding box center [90, 451] width 17 height 17
click at [165, 663] on button "Run search" at bounding box center [200, 666] width 275 height 29
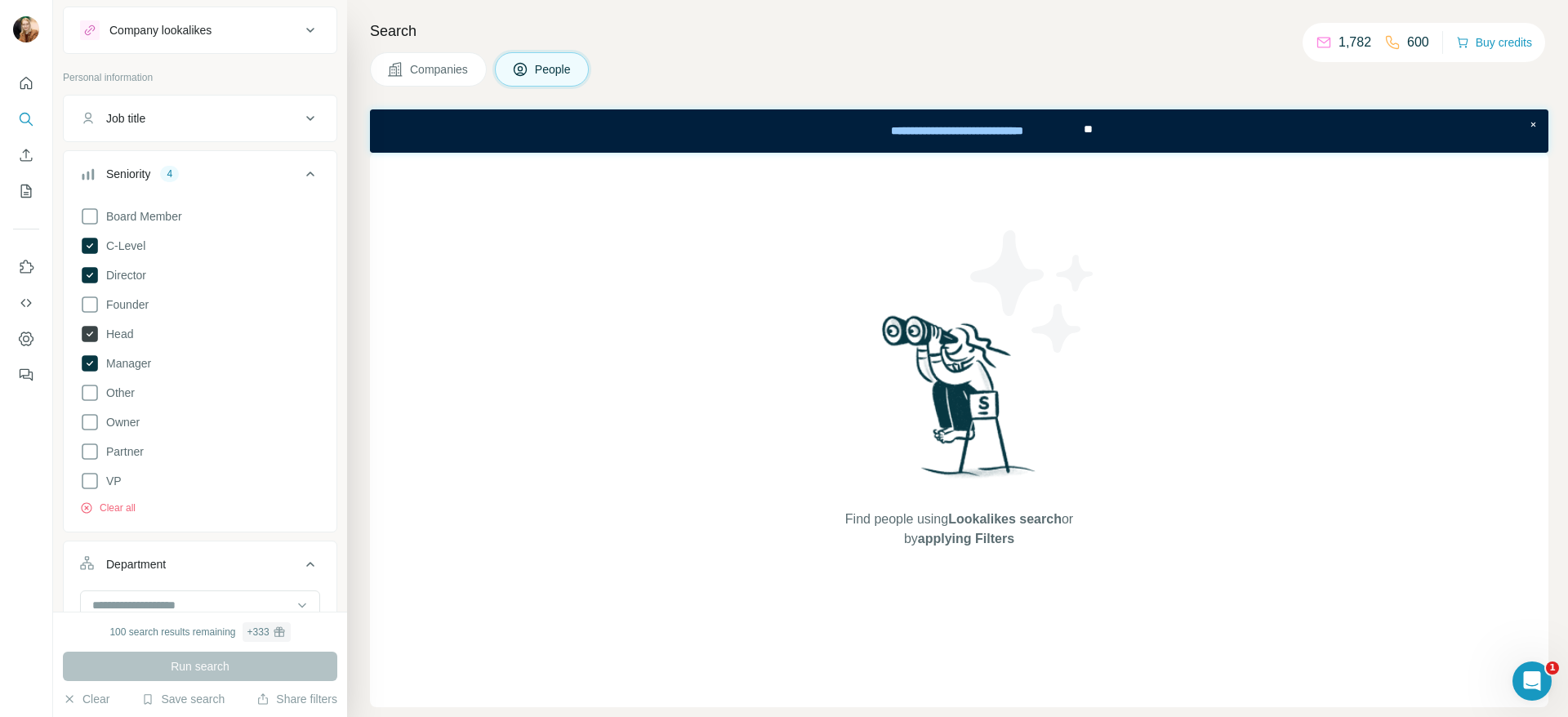
click at [86, 335] on icon at bounding box center [90, 333] width 17 height 17
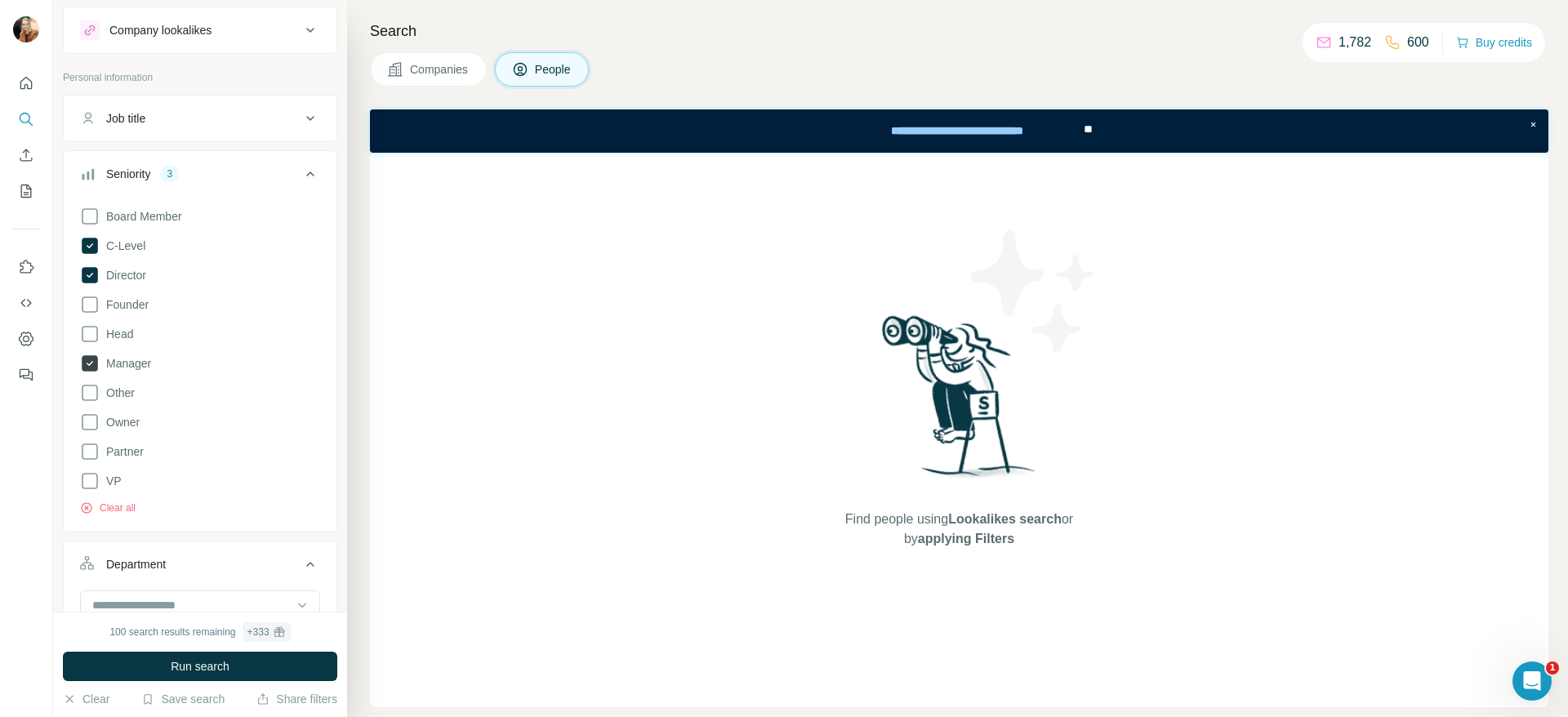
click at [90, 358] on icon at bounding box center [90, 363] width 17 height 17
click at [92, 247] on icon at bounding box center [90, 245] width 17 height 17
click at [87, 269] on icon at bounding box center [90, 274] width 17 height 17
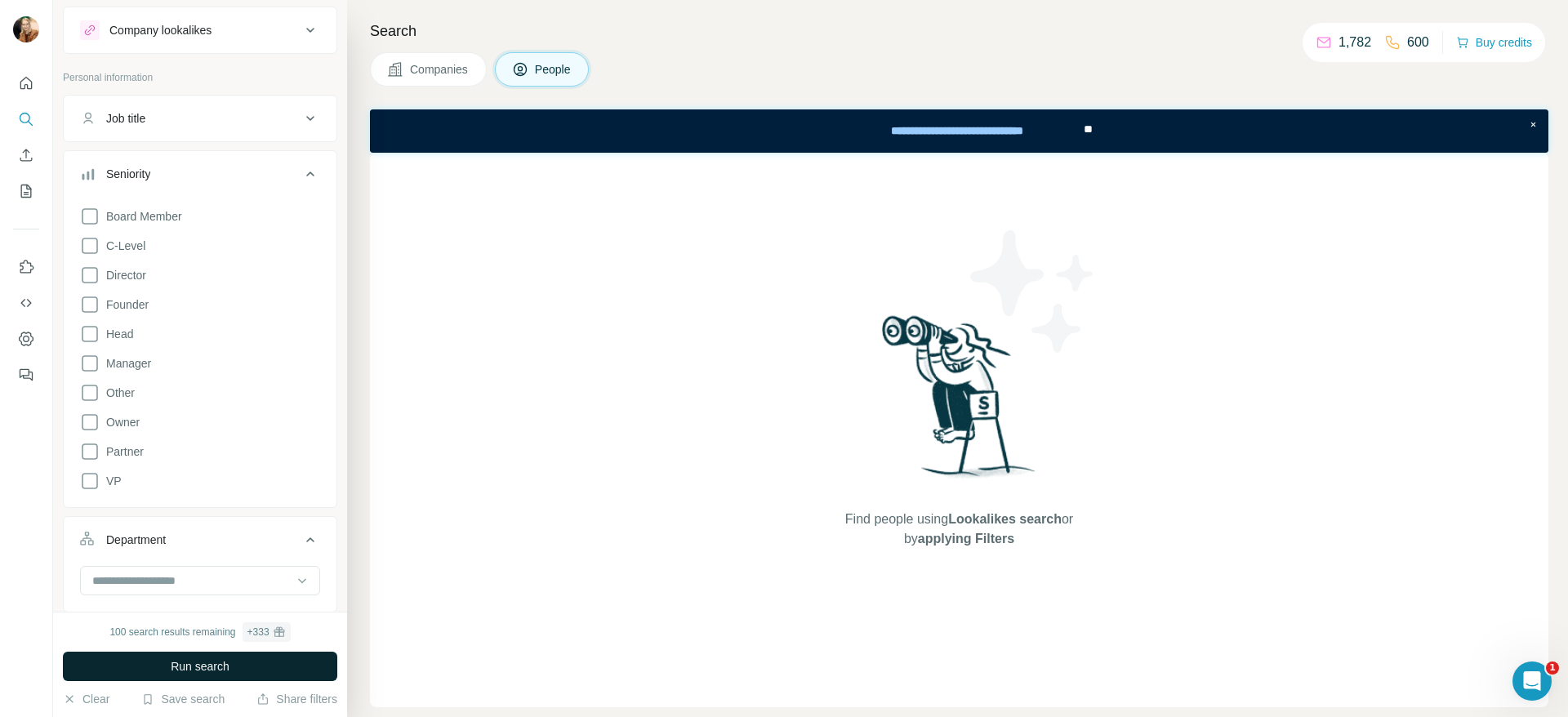
click at [228, 672] on span "Run search" at bounding box center [200, 666] width 59 height 17
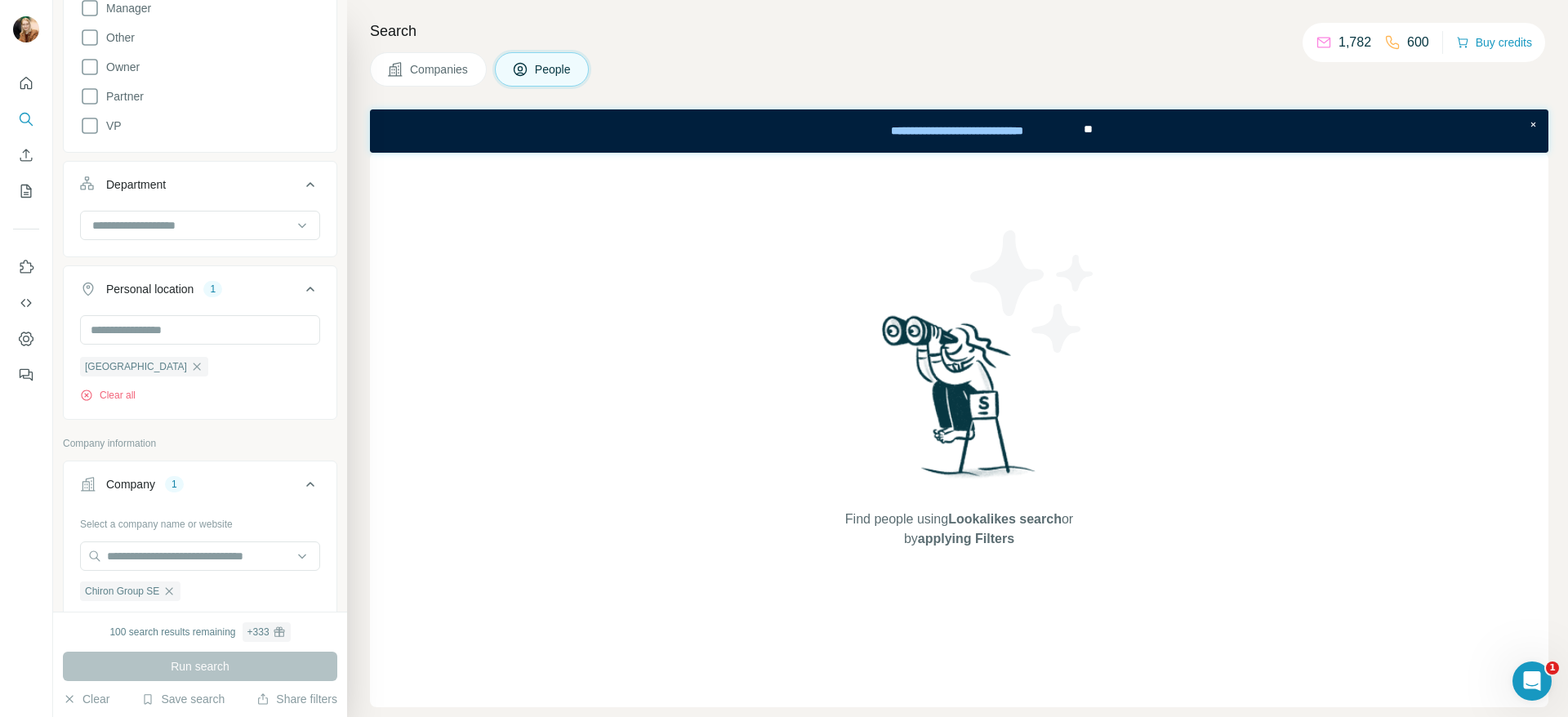
scroll to position [392, 0]
